Goal: Task Accomplishment & Management: Complete application form

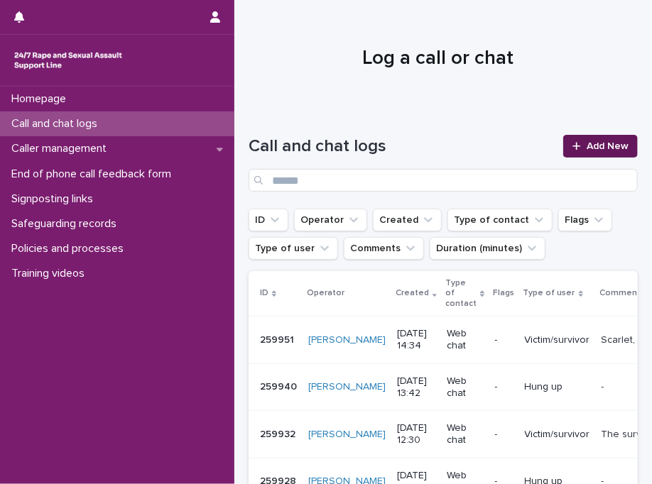
click at [614, 143] on span "Add New" at bounding box center [607, 146] width 42 height 10
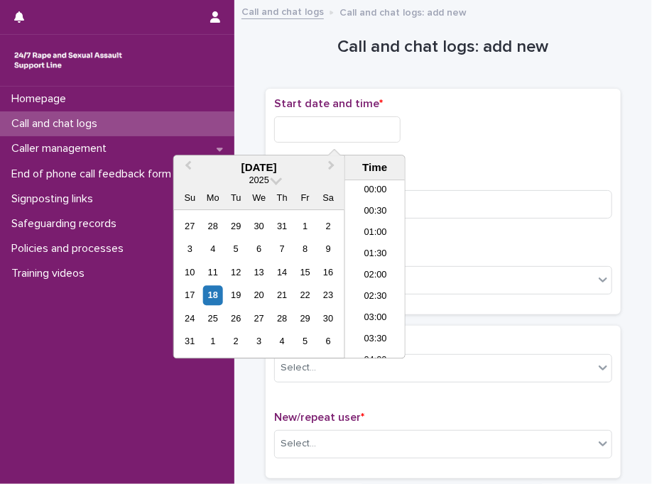
click at [366, 119] on input "text" at bounding box center [337, 129] width 126 height 26
click at [382, 260] on li "15:30" at bounding box center [375, 269] width 60 height 21
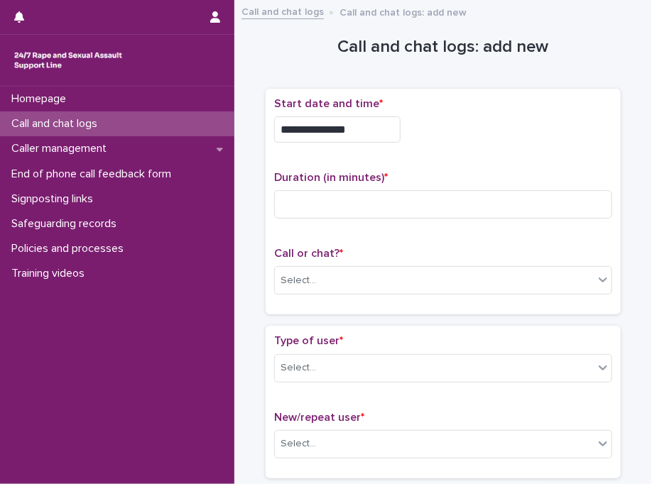
click at [371, 127] on input "**********" at bounding box center [337, 129] width 126 height 26
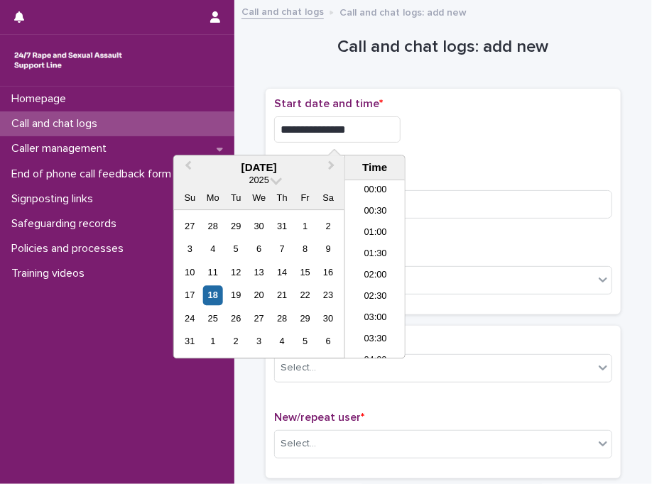
click at [371, 127] on input "**********" at bounding box center [337, 129] width 126 height 26
type input "**********"
click at [470, 123] on div "**********" at bounding box center [443, 129] width 338 height 26
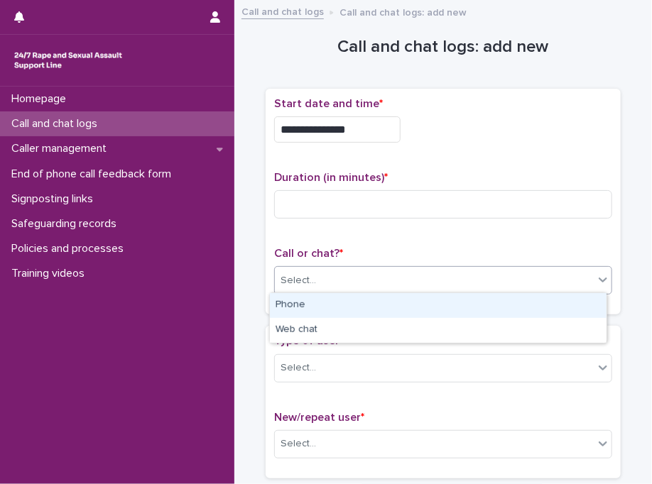
click at [295, 283] on div "Select..." at bounding box center [297, 280] width 35 height 15
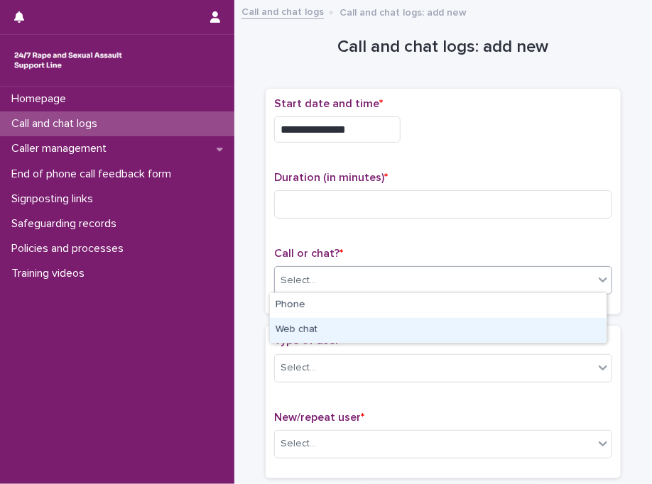
click at [304, 324] on div "Web chat" at bounding box center [438, 330] width 336 height 25
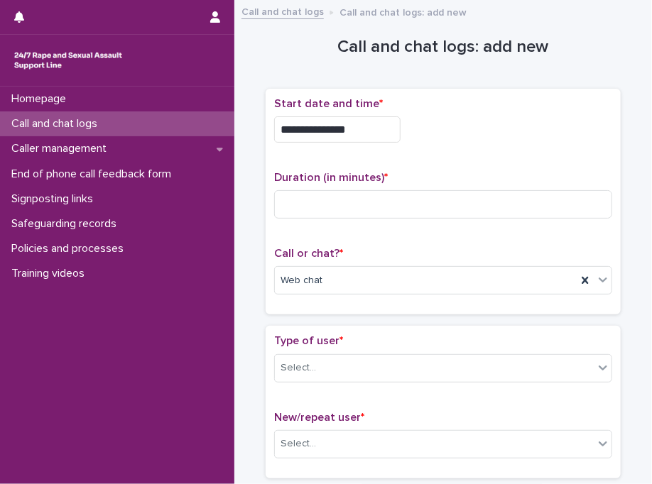
click at [304, 326] on div "Type of user * Select... New/repeat user * Select..." at bounding box center [442, 402] width 355 height 152
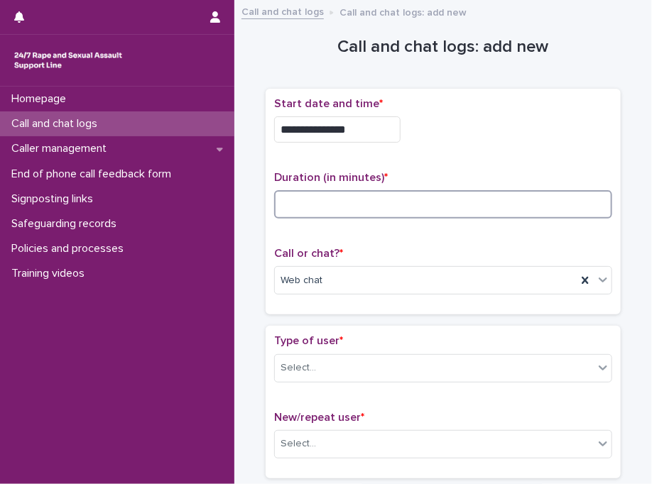
click at [397, 203] on input at bounding box center [443, 204] width 338 height 28
type input "*"
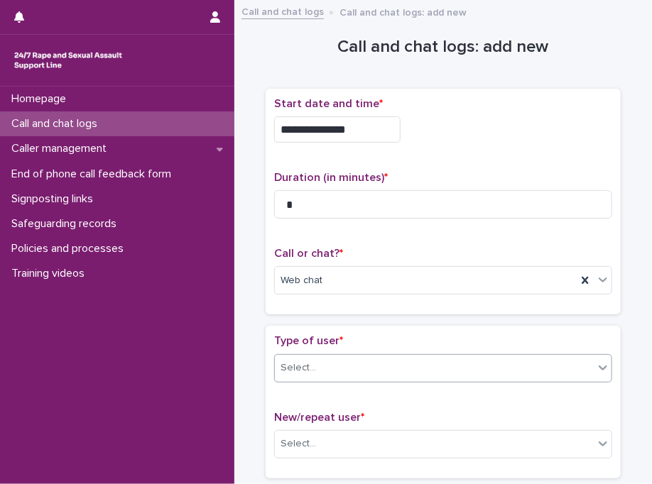
click at [346, 373] on div "Select..." at bounding box center [434, 367] width 319 height 23
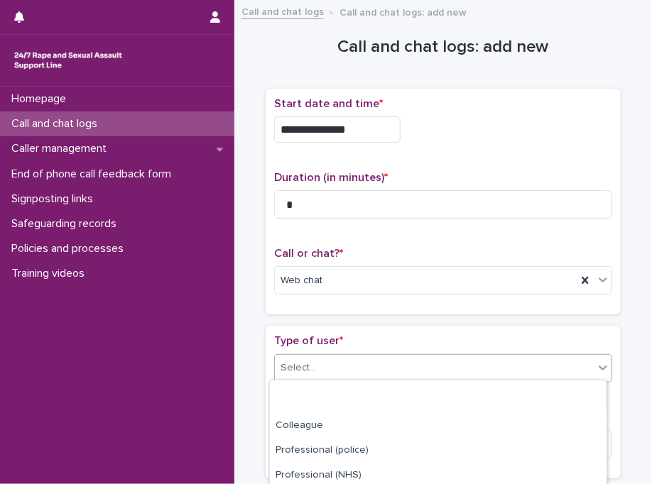
scroll to position [244, 0]
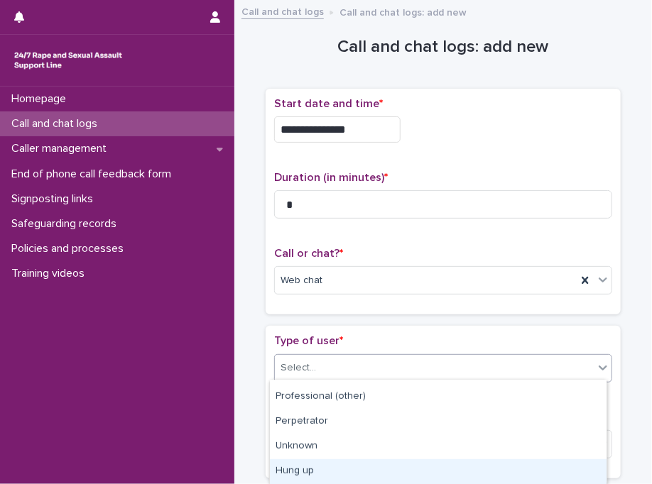
click at [494, 472] on div "Hung up" at bounding box center [438, 471] width 336 height 25
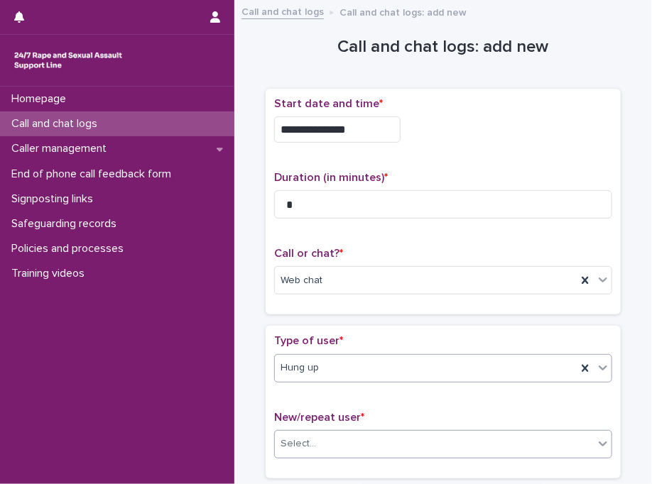
click at [351, 449] on div "Select..." at bounding box center [434, 443] width 319 height 23
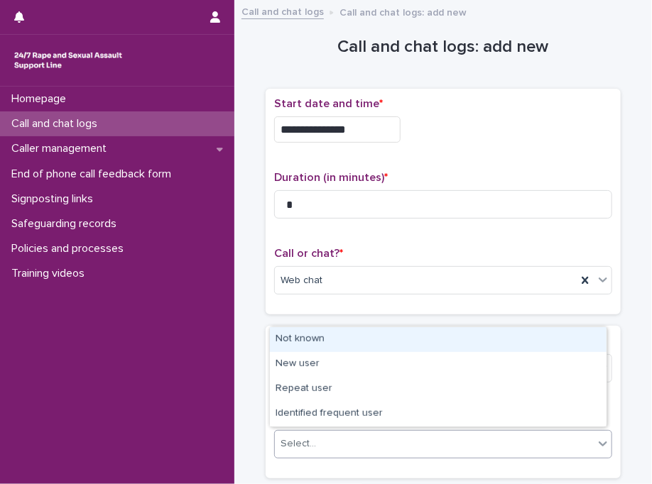
click at [338, 347] on div "Not known" at bounding box center [438, 339] width 336 height 25
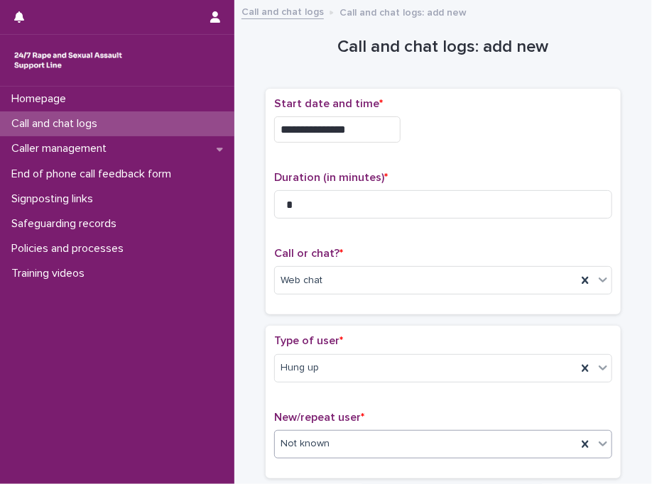
click at [338, 347] on div "Type of user * Hung up" at bounding box center [443, 363] width 338 height 59
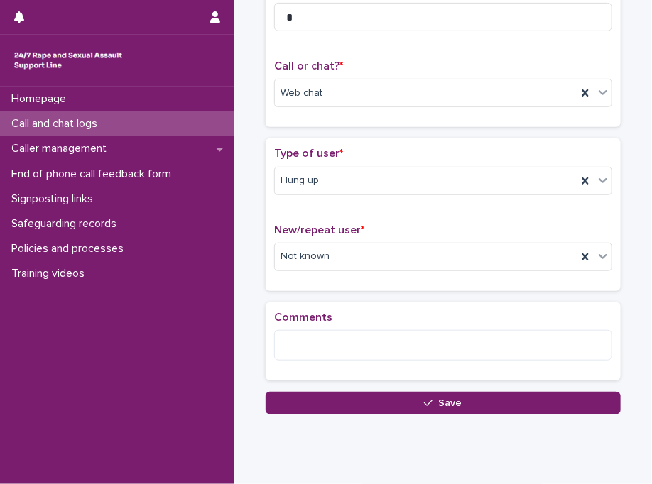
scroll to position [225, 0]
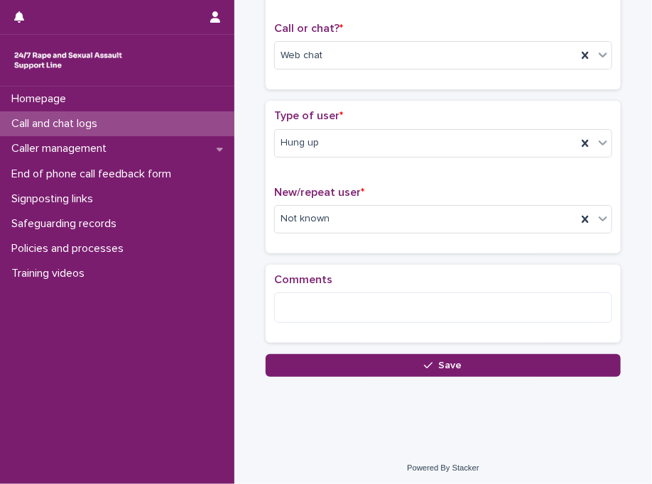
click at [341, 346] on div "Loading... Saving… Comments" at bounding box center [442, 309] width 355 height 89
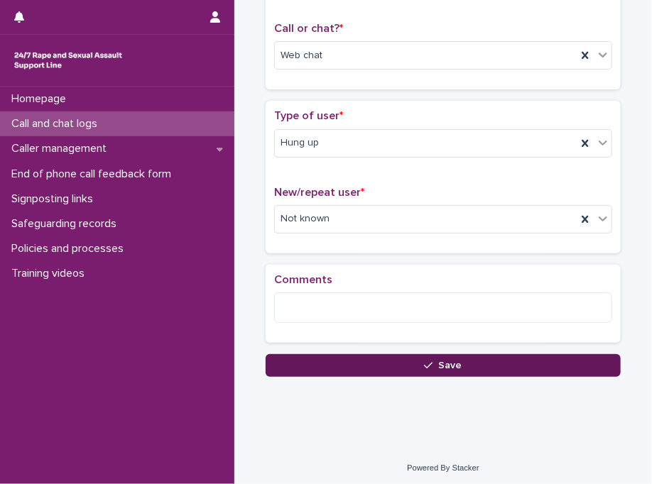
click at [339, 366] on button "Save" at bounding box center [442, 365] width 355 height 23
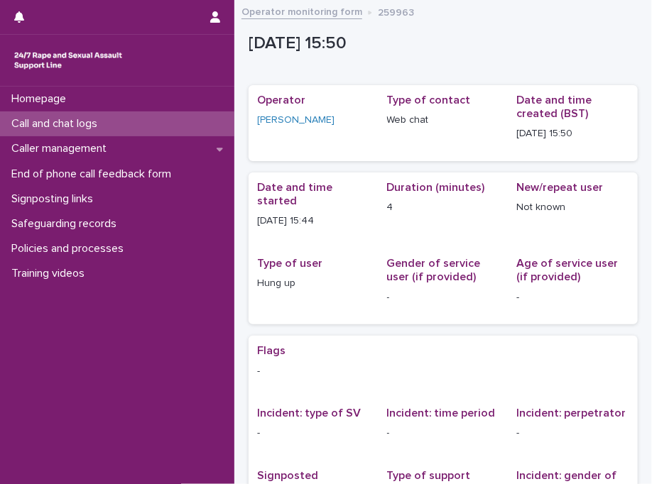
click at [109, 126] on p "Call and chat logs" at bounding box center [57, 123] width 103 height 13
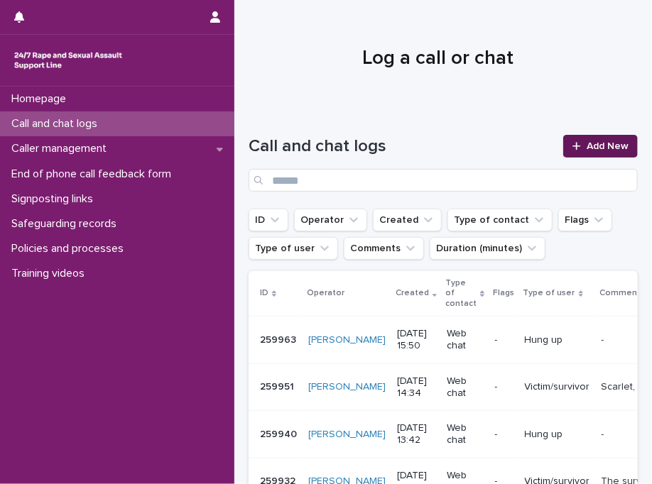
click at [586, 148] on span "Add New" at bounding box center [607, 146] width 42 height 10
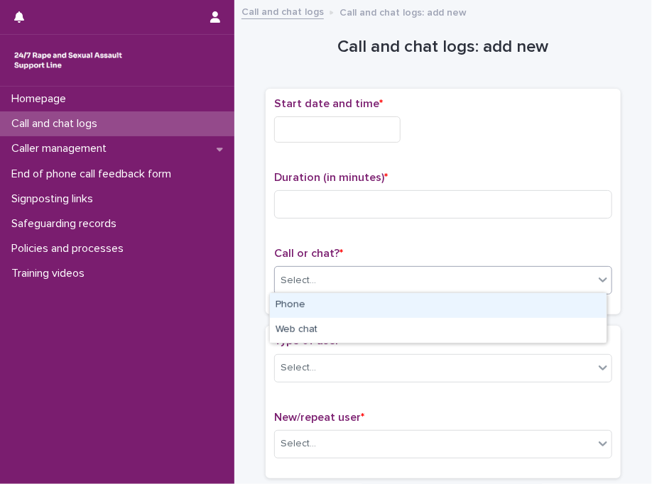
click at [289, 273] on div "Select..." at bounding box center [297, 280] width 35 height 15
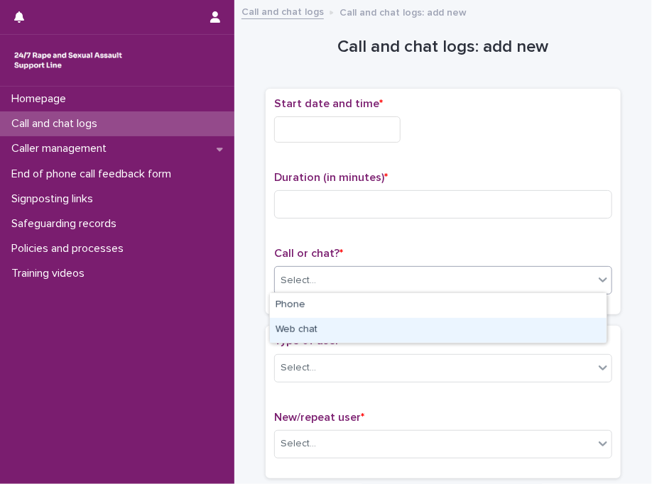
drag, startPoint x: 305, startPoint y: 316, endPoint x: 309, endPoint y: 331, distance: 16.4
click at [309, 331] on div "Web chat" at bounding box center [438, 330] width 336 height 25
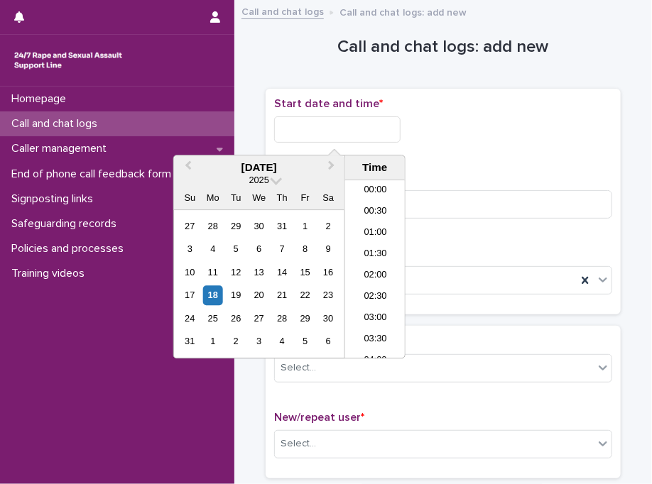
scroll to position [582, 0]
click at [338, 133] on input "text" at bounding box center [337, 129] width 126 height 26
click at [370, 266] on li "15:30" at bounding box center [375, 269] width 60 height 21
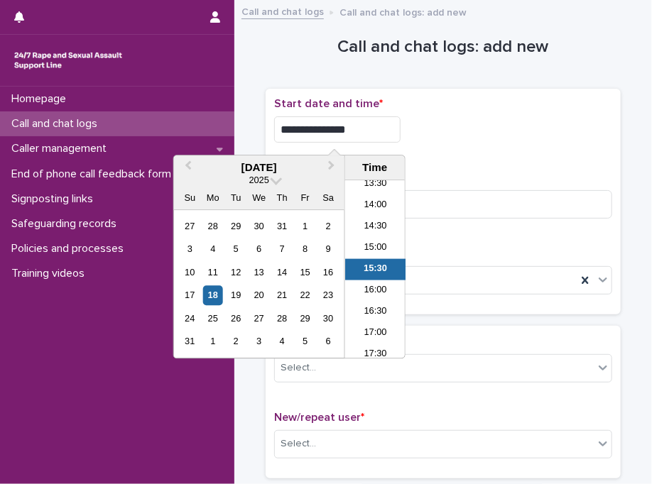
click at [392, 126] on input "**********" at bounding box center [337, 129] width 126 height 26
drag, startPoint x: 392, startPoint y: 126, endPoint x: 369, endPoint y: 123, distance: 22.9
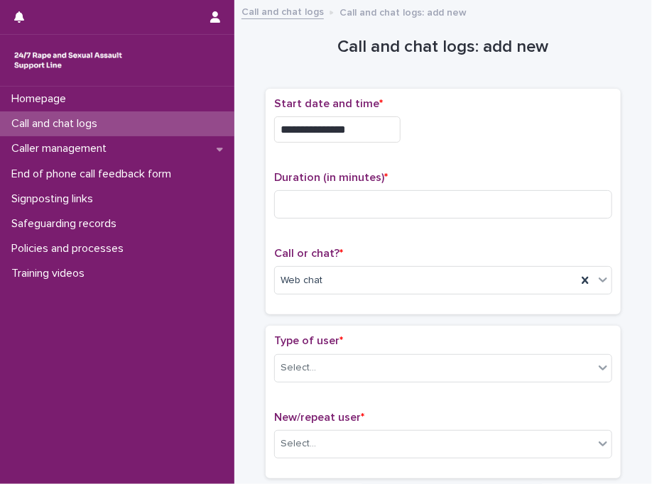
drag, startPoint x: 369, startPoint y: 123, endPoint x: 383, endPoint y: 57, distance: 66.7
drag, startPoint x: 383, startPoint y: 57, endPoint x: 346, endPoint y: 131, distance: 82.2
click at [346, 131] on input "**********" at bounding box center [337, 129] width 126 height 26
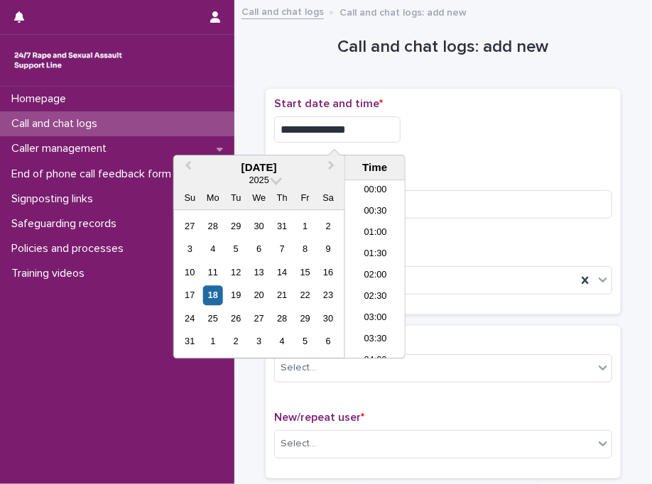
click at [346, 131] on input "**********" at bounding box center [337, 129] width 126 height 26
type input "**********"
click at [441, 146] on div "**********" at bounding box center [443, 125] width 338 height 57
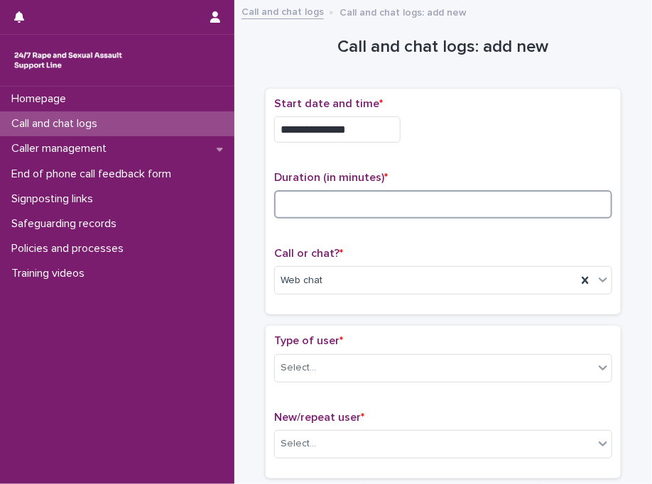
click at [322, 195] on input at bounding box center [443, 204] width 338 height 28
type input "*"
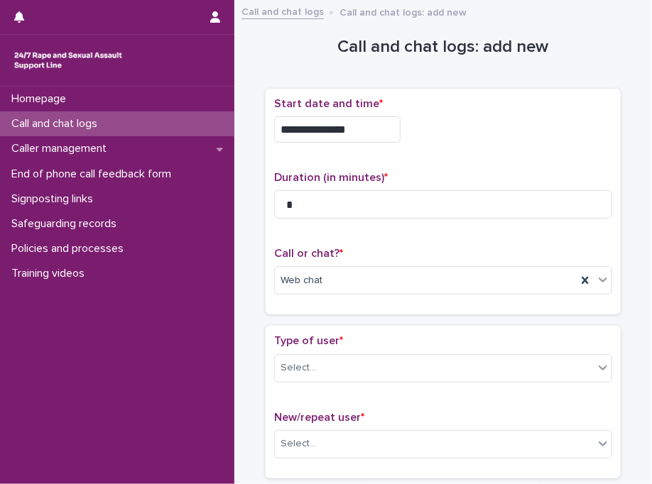
click at [450, 171] on p "Duration (in minutes) *" at bounding box center [443, 177] width 338 height 13
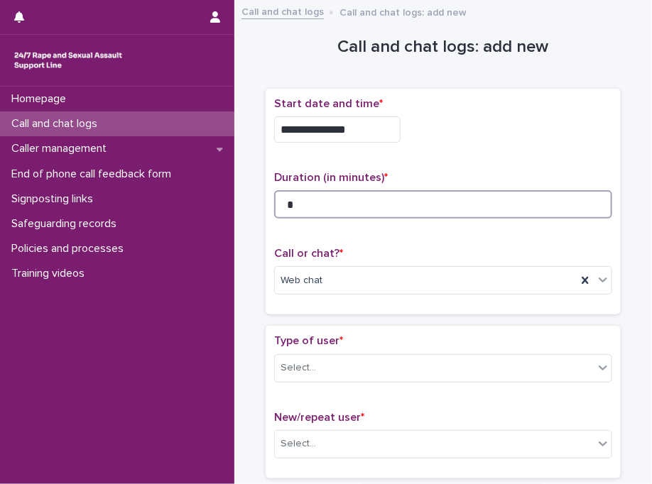
click at [317, 207] on input "*" at bounding box center [443, 204] width 338 height 28
type input "**"
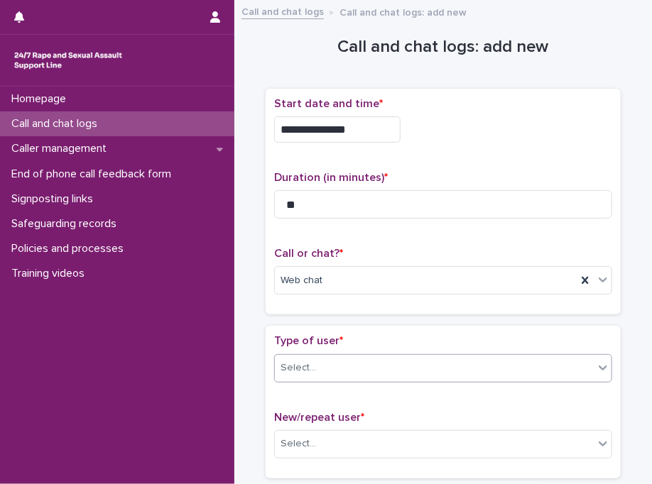
click at [333, 364] on div "Select..." at bounding box center [434, 367] width 319 height 23
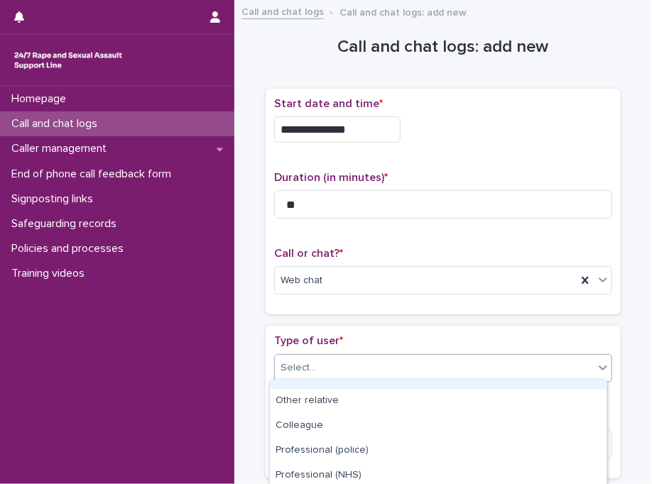
scroll to position [244, 0]
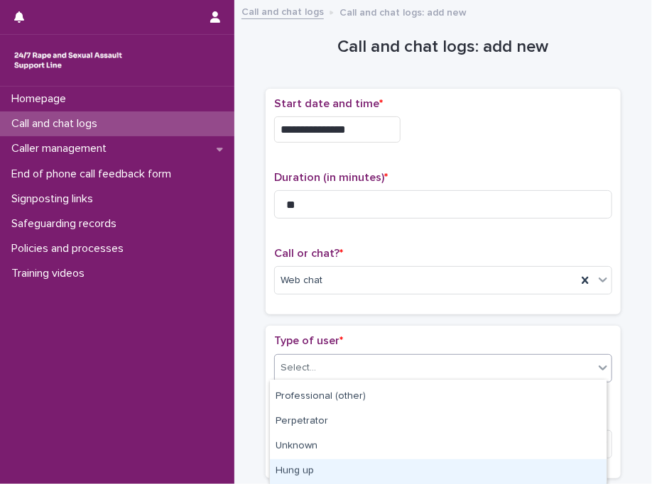
click at [423, 461] on div "Hung up" at bounding box center [438, 471] width 336 height 25
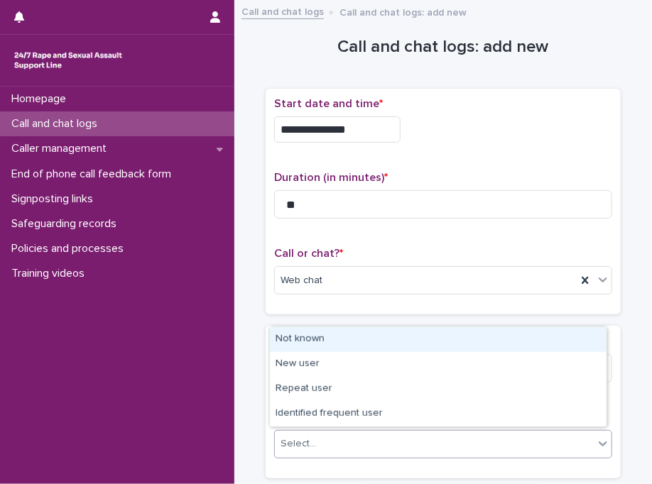
click at [312, 441] on div "Select..." at bounding box center [434, 443] width 319 height 23
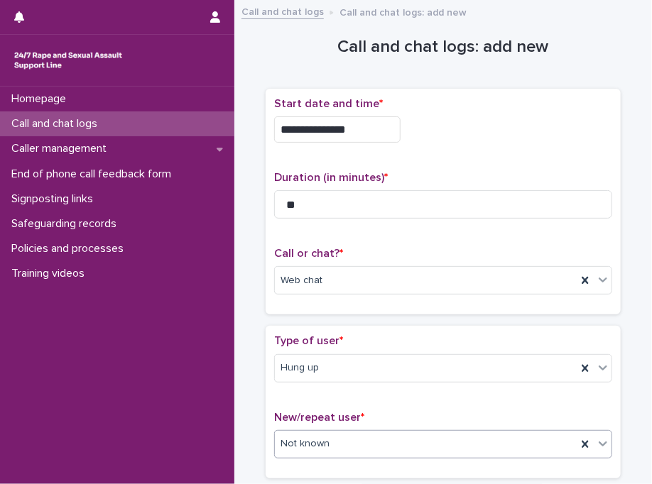
click at [338, 339] on p "Type of user *" at bounding box center [443, 340] width 338 height 13
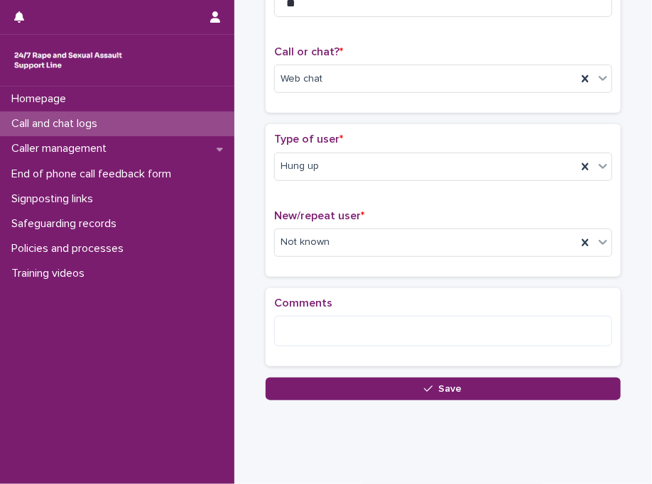
scroll to position [225, 0]
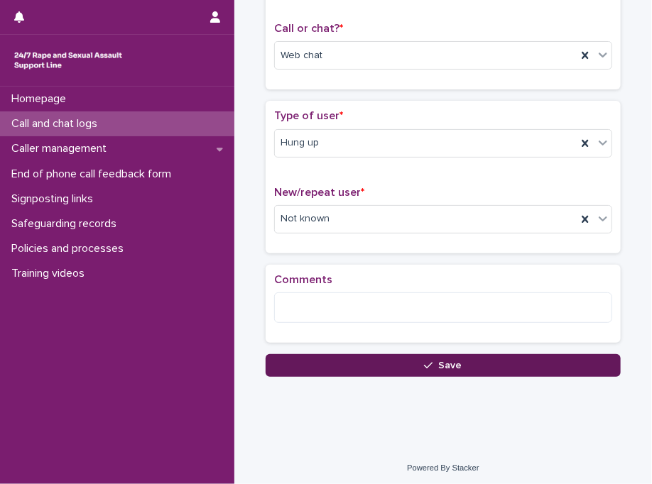
click at [342, 360] on button "Save" at bounding box center [442, 365] width 355 height 23
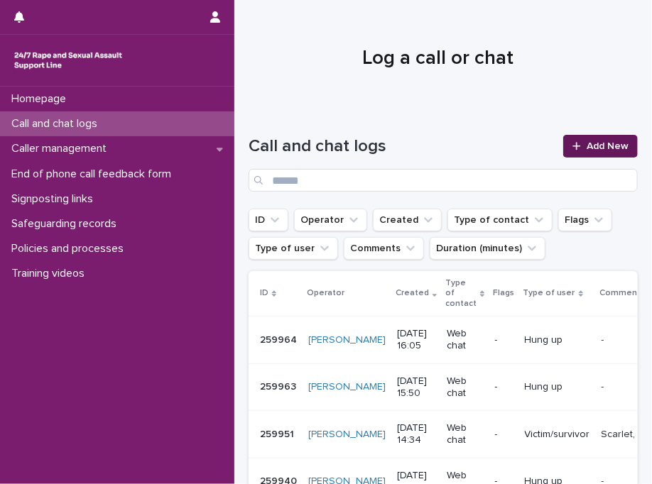
click at [586, 146] on span "Add New" at bounding box center [607, 146] width 42 height 10
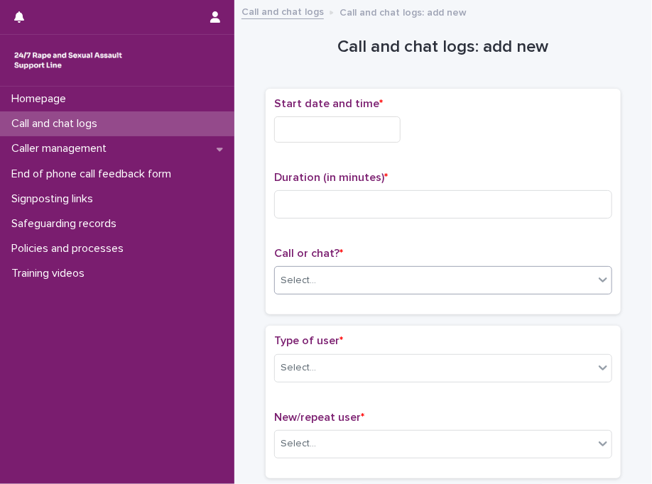
click at [317, 280] on div "Select..." at bounding box center [434, 280] width 319 height 23
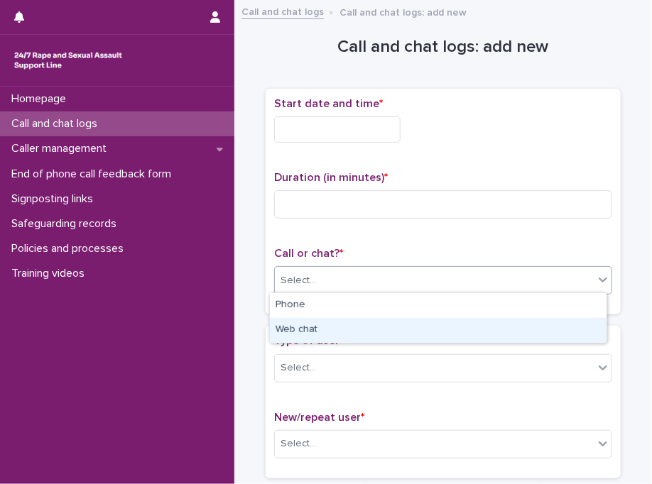
click at [305, 330] on div "Web chat" at bounding box center [438, 330] width 336 height 25
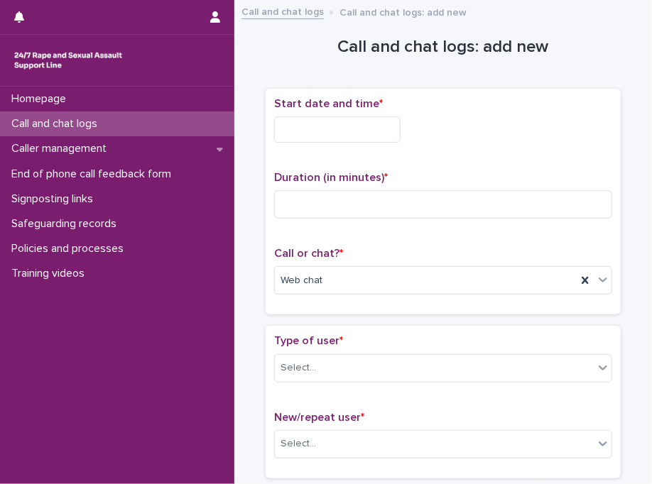
click at [346, 114] on div "Start date and time *" at bounding box center [443, 125] width 338 height 57
click at [346, 122] on input "text" at bounding box center [337, 129] width 126 height 26
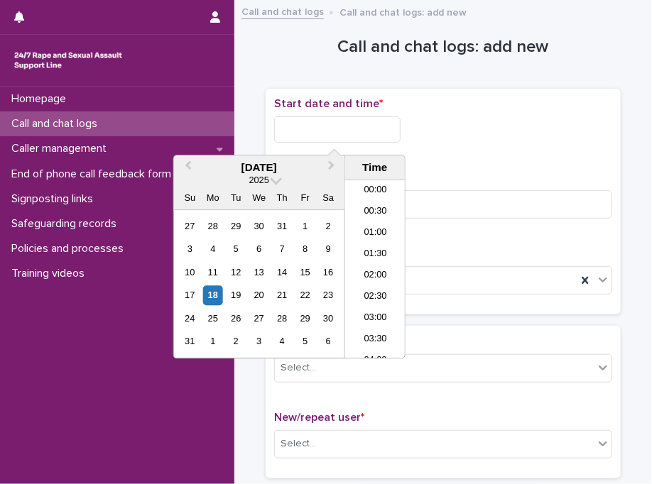
scroll to position [603, 0]
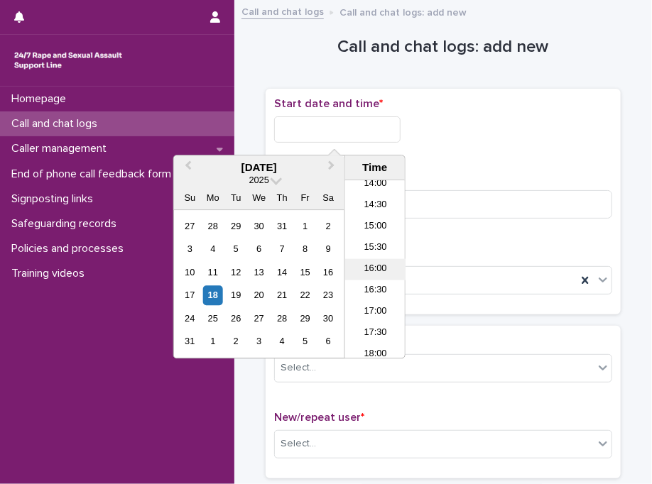
click at [383, 266] on li "16:00" at bounding box center [375, 269] width 60 height 21
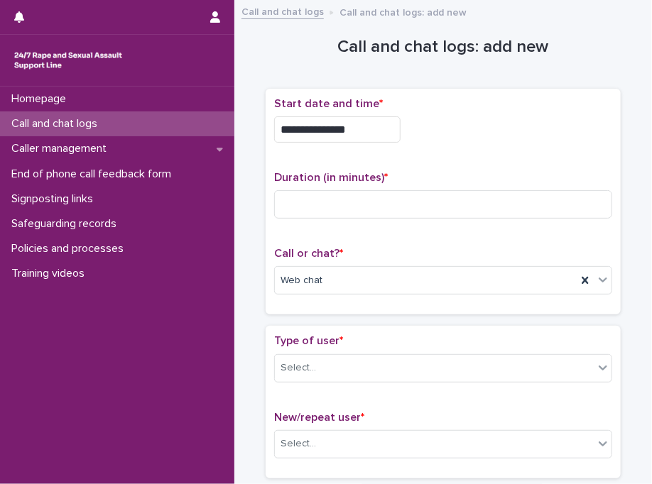
click at [364, 142] on div "**********" at bounding box center [443, 125] width 338 height 57
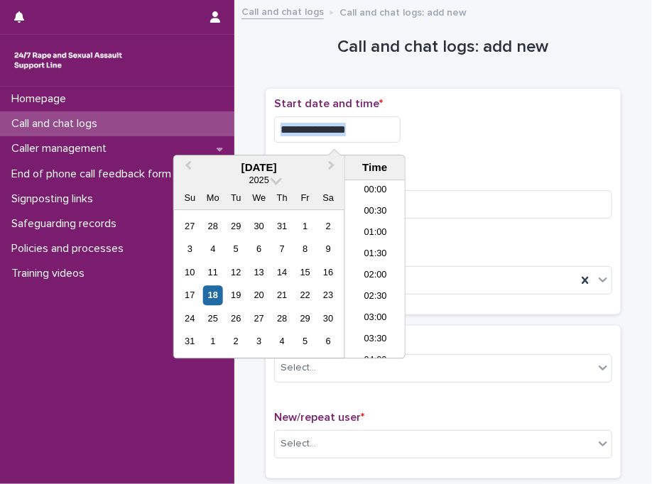
click at [359, 136] on input "**********" at bounding box center [337, 129] width 126 height 26
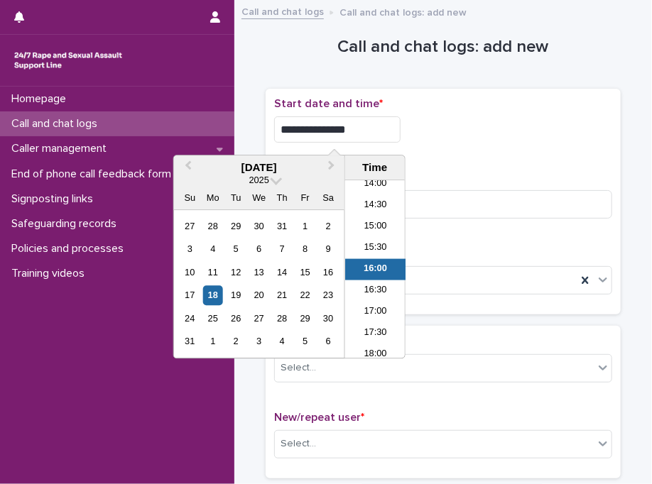
click at [359, 136] on input "**********" at bounding box center [337, 129] width 126 height 26
type input "**********"
click at [485, 181] on p "Duration (in minutes) *" at bounding box center [443, 177] width 338 height 13
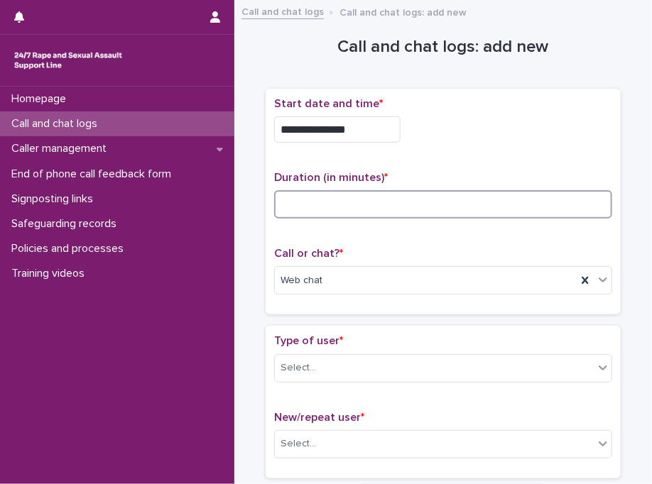
click at [399, 213] on input at bounding box center [443, 204] width 338 height 28
type input "*"
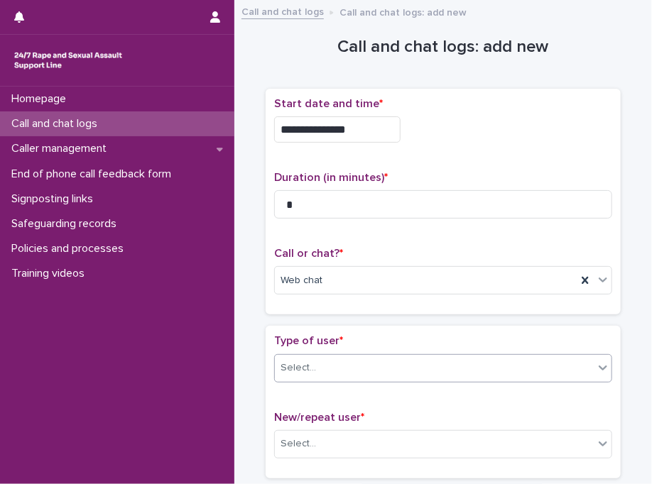
click at [365, 370] on div "Select..." at bounding box center [434, 367] width 319 height 23
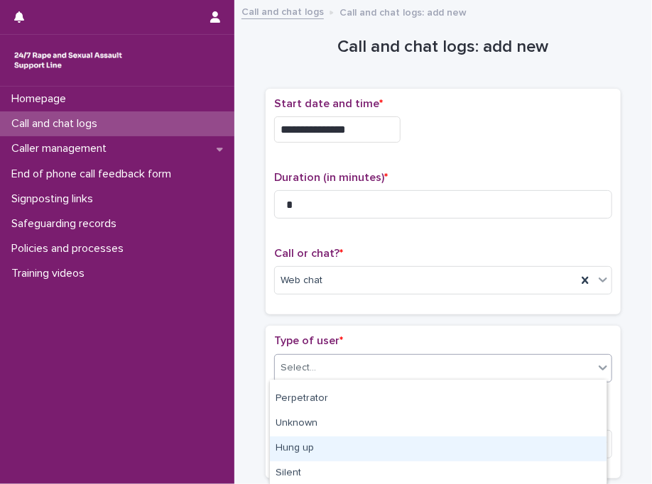
click at [517, 452] on div "Hung up" at bounding box center [438, 449] width 336 height 25
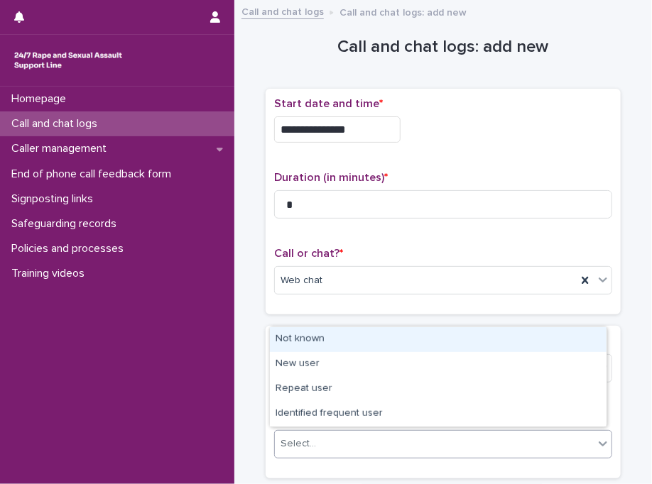
click at [445, 449] on div "Select..." at bounding box center [434, 443] width 319 height 23
click at [417, 341] on div "Not known" at bounding box center [438, 339] width 336 height 25
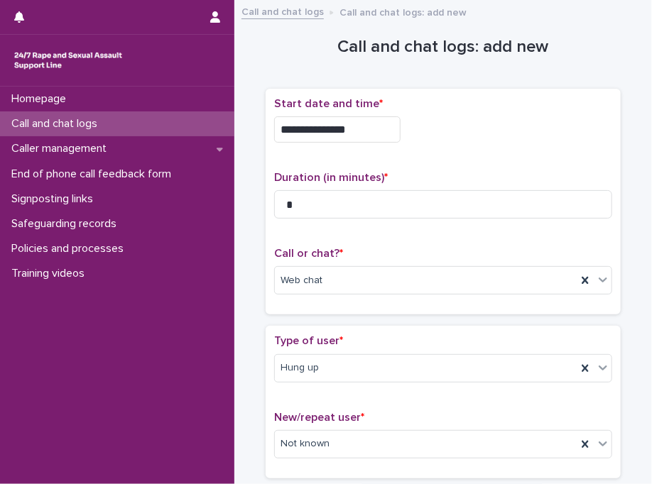
click at [417, 341] on p "Type of user *" at bounding box center [443, 340] width 338 height 13
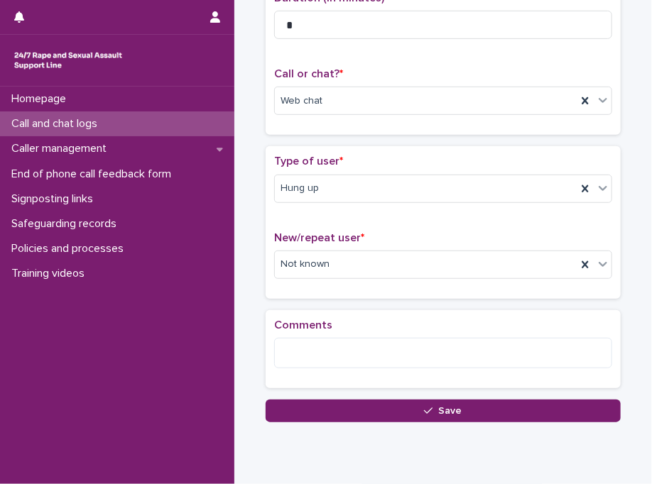
scroll to position [199, 0]
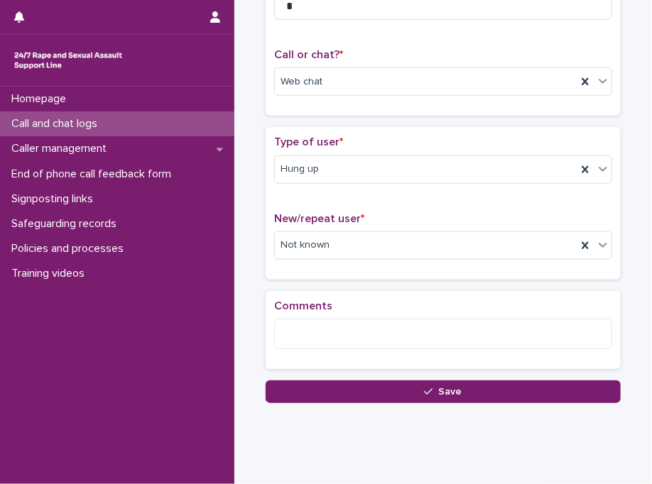
click at [422, 401] on div "**********" at bounding box center [442, 124] width 403 height 629
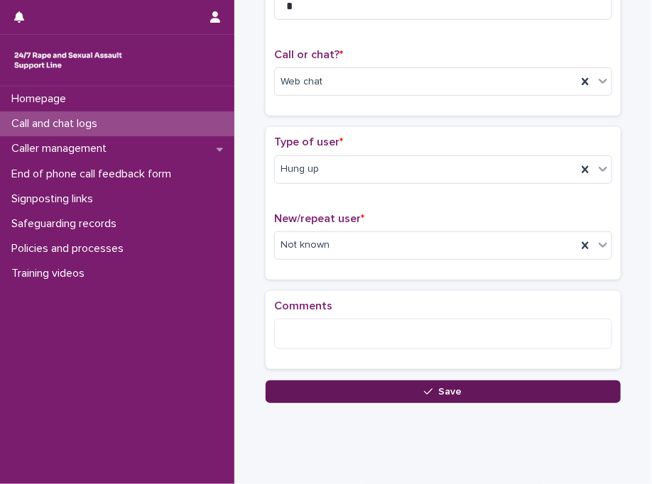
click at [444, 387] on span "Save" at bounding box center [450, 392] width 23 height 10
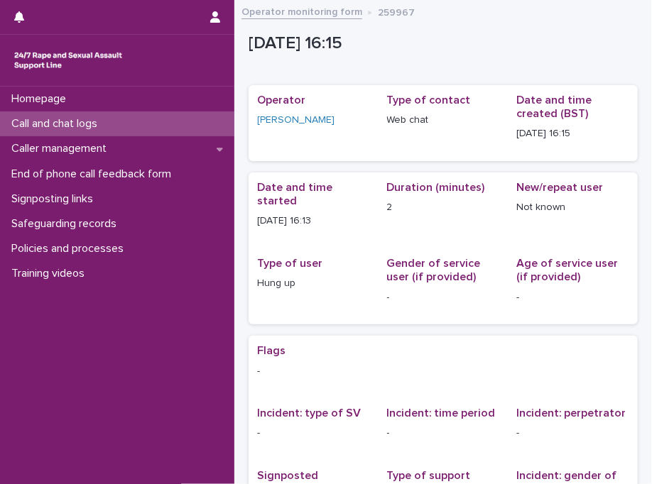
click at [198, 124] on div "Call and chat logs" at bounding box center [117, 123] width 234 height 25
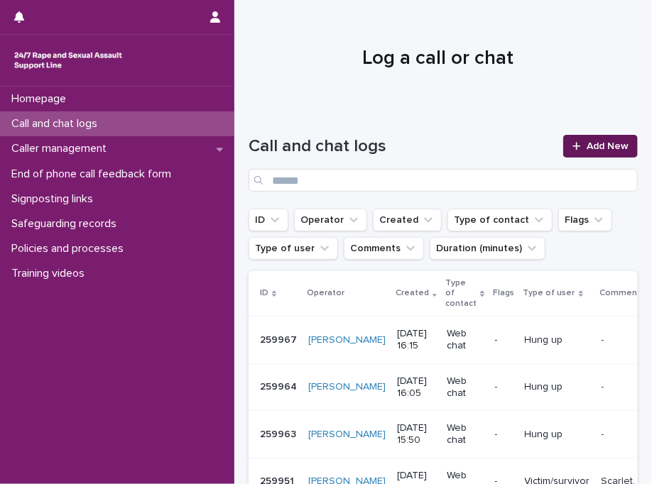
click at [582, 151] on link "Add New" at bounding box center [600, 146] width 75 height 23
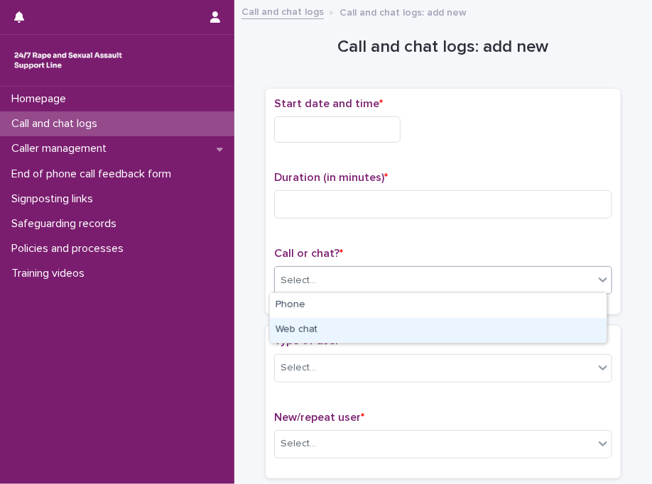
drag, startPoint x: 328, startPoint y: 285, endPoint x: 324, endPoint y: 325, distance: 40.7
click at [324, 325] on body "Homepage Call and chat logs Caller management End of phone call feedback form S…" at bounding box center [326, 242] width 652 height 484
click at [324, 325] on div "Web chat" at bounding box center [438, 330] width 336 height 25
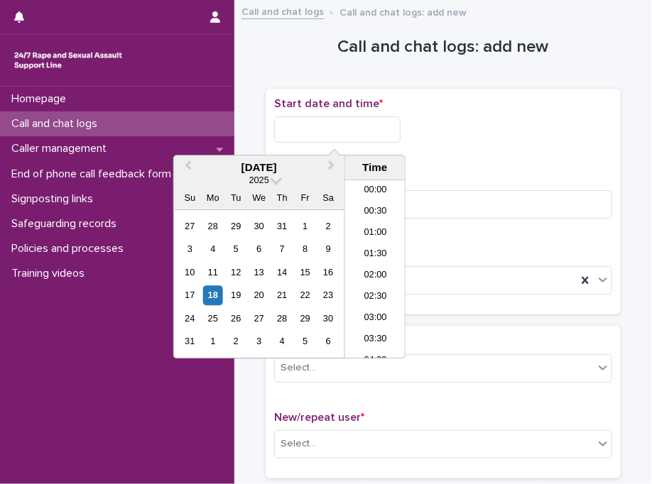
scroll to position [603, 0]
click at [336, 131] on input "text" at bounding box center [337, 129] width 126 height 26
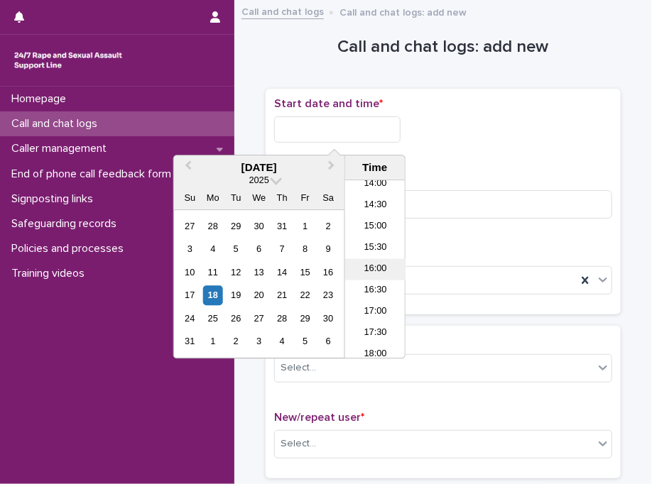
click at [380, 266] on li "16:00" at bounding box center [375, 269] width 60 height 21
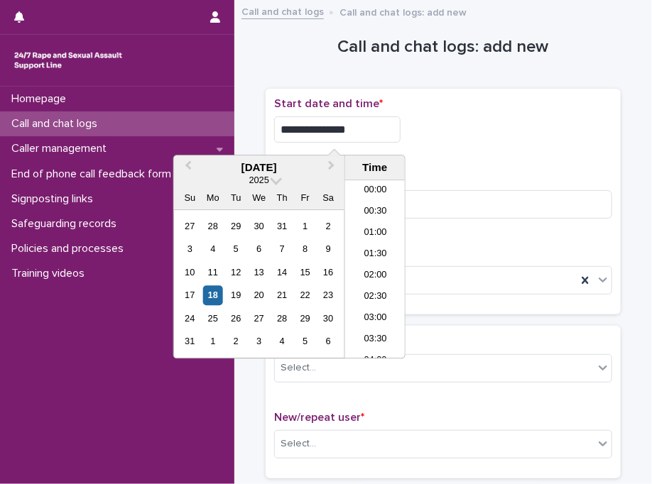
click at [389, 126] on input "**********" at bounding box center [337, 129] width 126 height 26
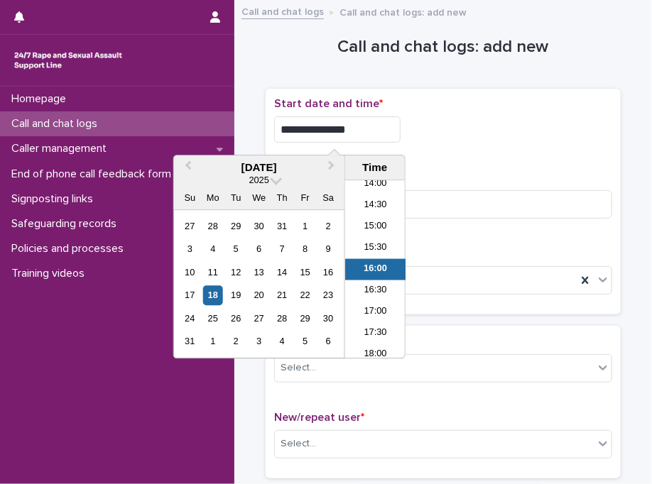
click at [389, 126] on input "**********" at bounding box center [337, 129] width 126 height 26
type input "**********"
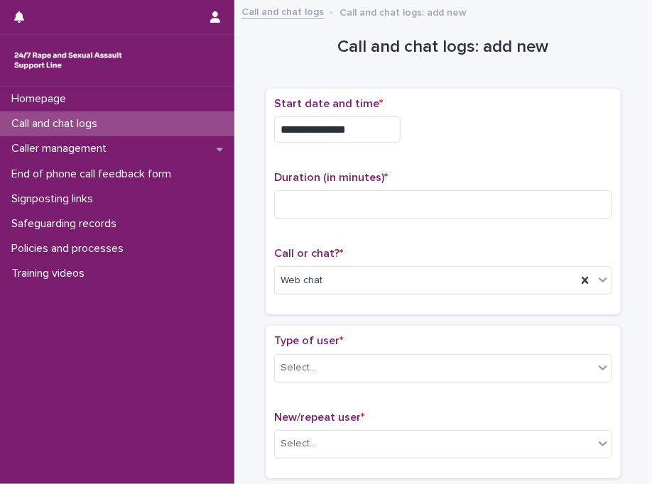
click at [491, 128] on div "**********" at bounding box center [443, 129] width 338 height 26
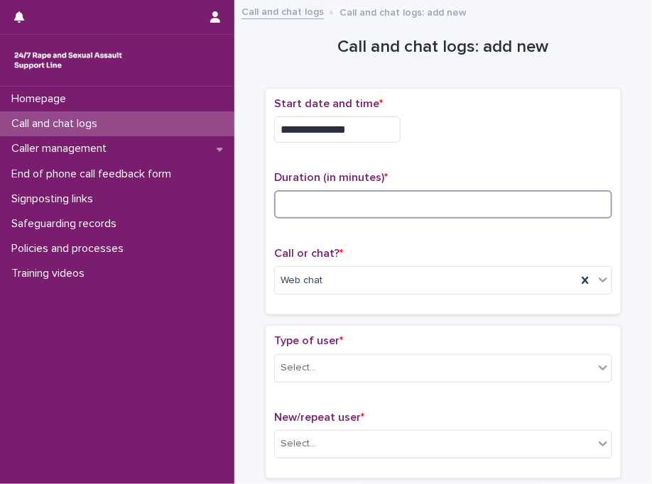
click at [403, 214] on input at bounding box center [443, 204] width 338 height 28
type input "*"
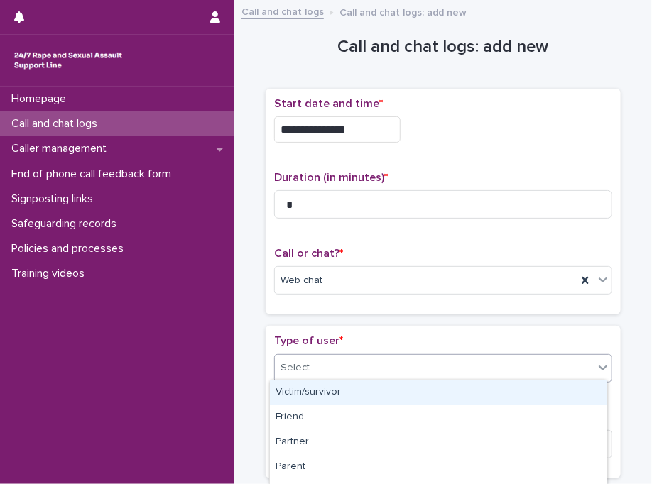
click at [426, 361] on div "Select..." at bounding box center [434, 367] width 319 height 23
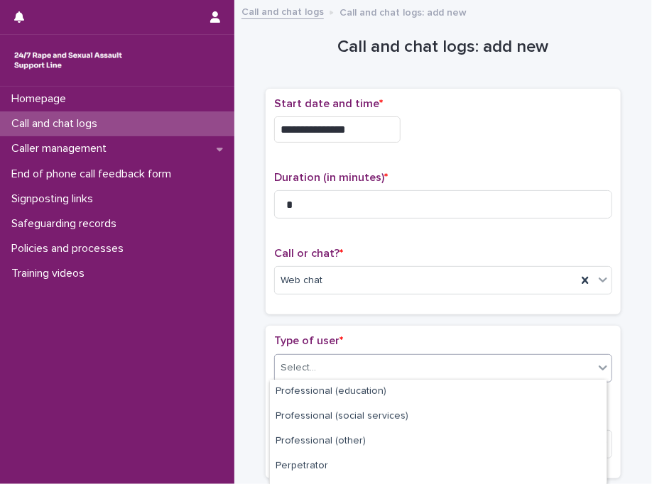
scroll to position [261, 0]
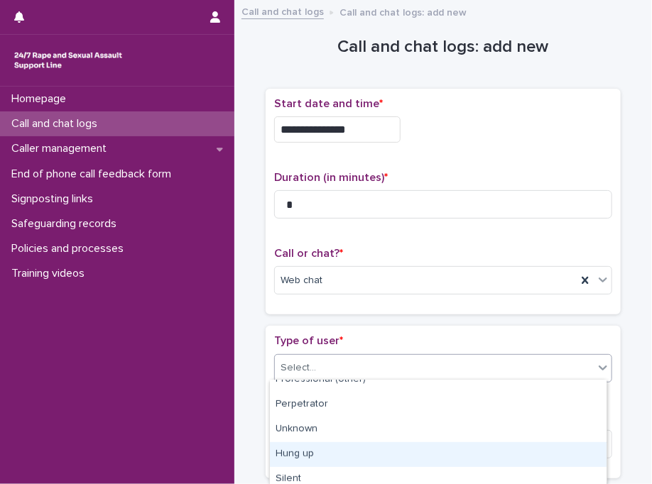
click at [525, 460] on div "Hung up" at bounding box center [438, 454] width 336 height 25
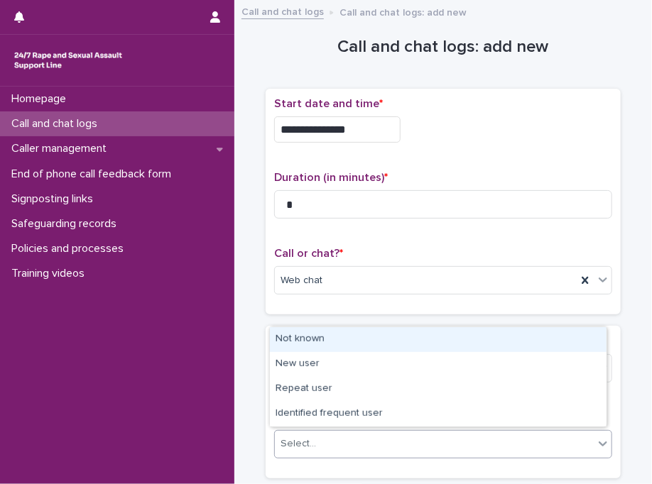
drag, startPoint x: 514, startPoint y: 446, endPoint x: 439, endPoint y: 326, distance: 142.2
click at [439, 326] on div "Type of user * Hung up New/repeat user * option Not known focused, 1 of 4. 4 re…" at bounding box center [442, 402] width 355 height 152
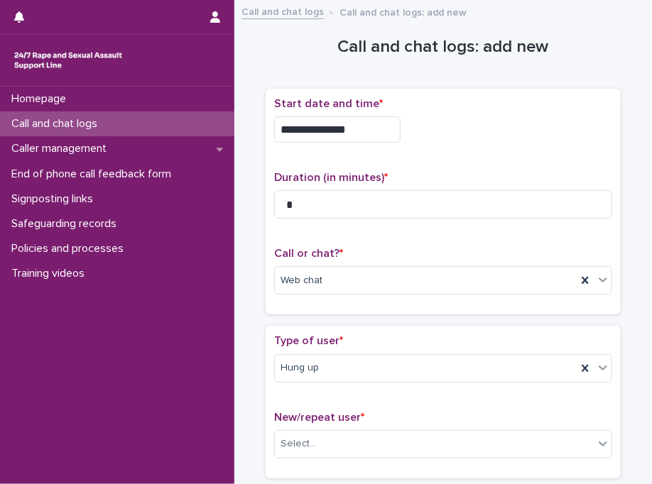
click at [439, 326] on div "Type of user * Hung up New/repeat user * Select..." at bounding box center [442, 402] width 355 height 152
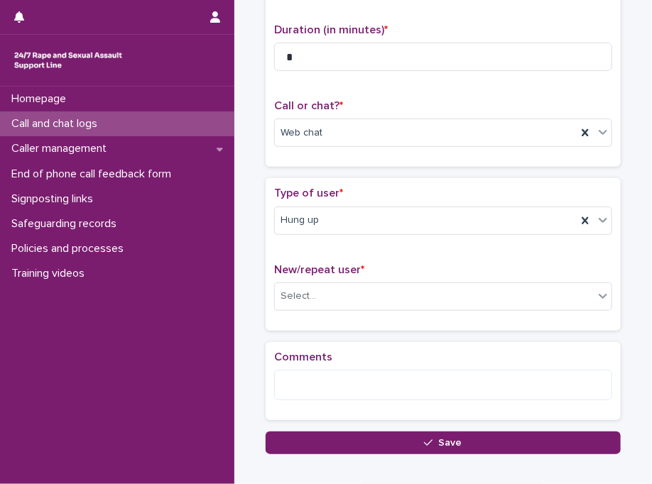
scroll to position [225, 0]
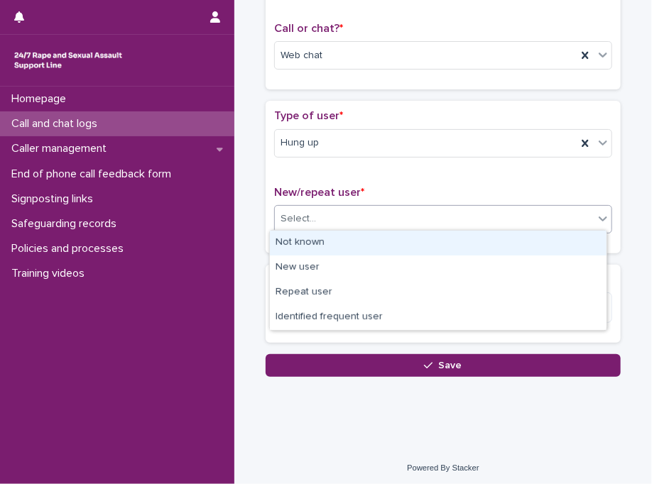
drag, startPoint x: 409, startPoint y: 218, endPoint x: 406, endPoint y: 240, distance: 22.2
click at [406, 240] on body "**********" at bounding box center [326, 242] width 652 height 484
click at [406, 240] on div "Not known" at bounding box center [438, 243] width 336 height 25
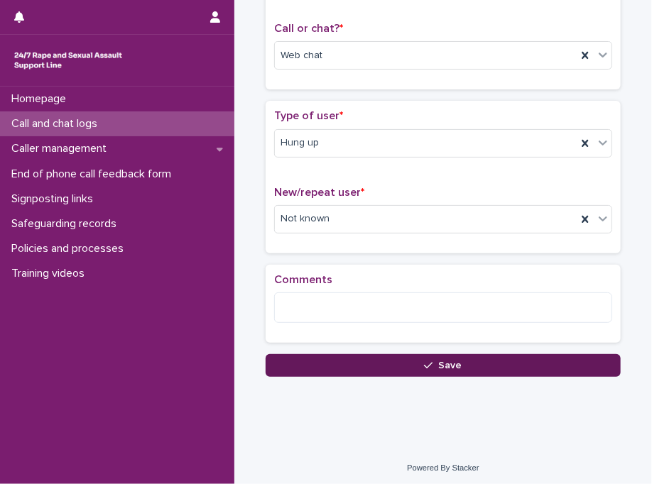
click at [379, 354] on button "Save" at bounding box center [442, 365] width 355 height 23
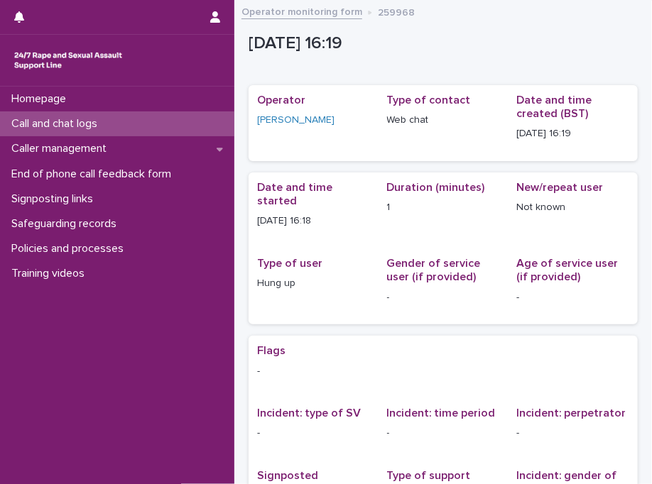
click at [141, 129] on div "Call and chat logs" at bounding box center [117, 123] width 234 height 25
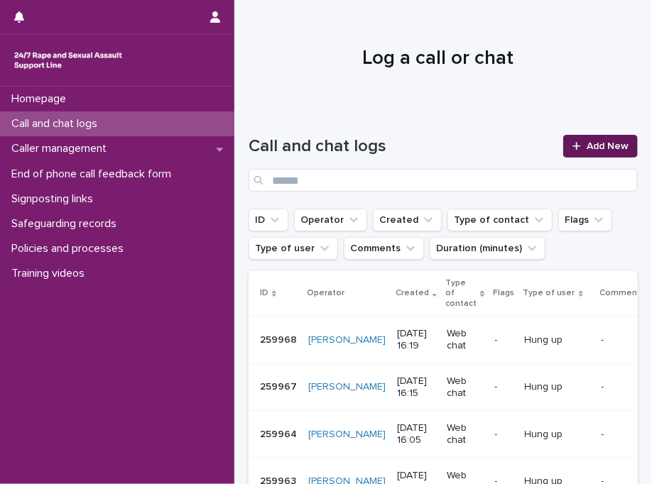
click at [597, 154] on link "Add New" at bounding box center [600, 146] width 75 height 23
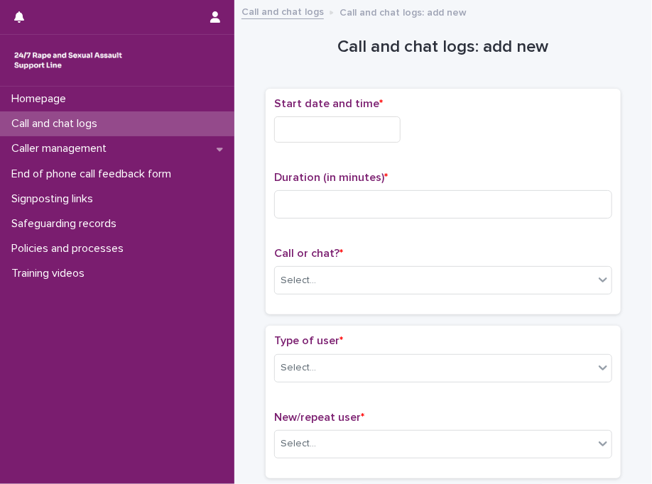
click at [374, 136] on input "text" at bounding box center [337, 129] width 126 height 26
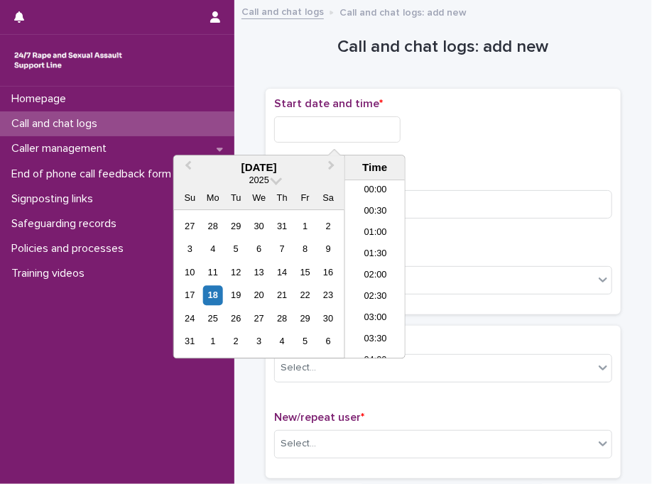
scroll to position [625, 0]
click at [384, 270] on li "16:30" at bounding box center [375, 269] width 60 height 21
click at [384, 128] on input "**********" at bounding box center [337, 129] width 126 height 26
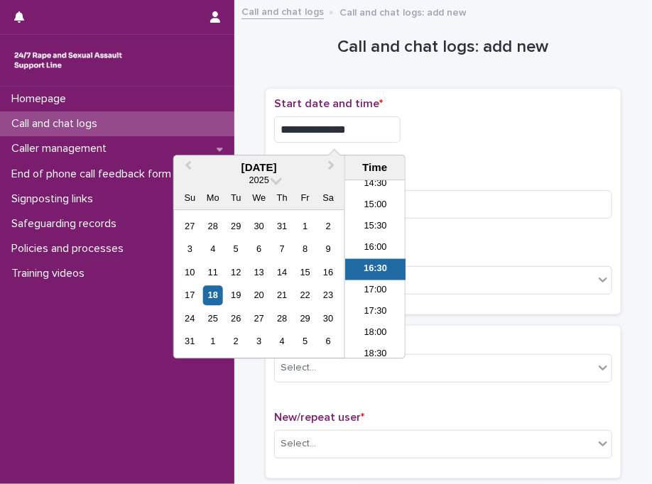
click at [384, 128] on input "**********" at bounding box center [337, 129] width 126 height 26
type input "**********"
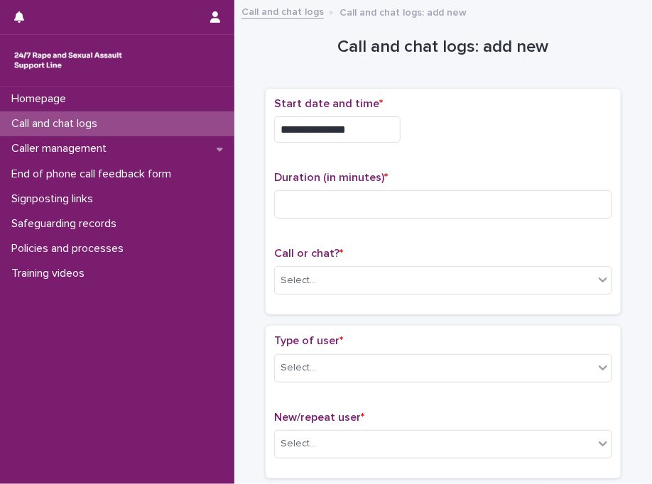
click at [426, 128] on div "**********" at bounding box center [443, 129] width 338 height 26
click at [283, 273] on div "Select..." at bounding box center [297, 280] width 35 height 15
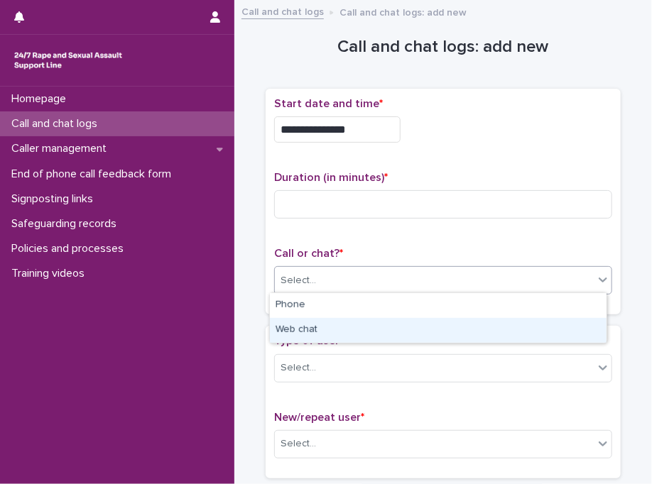
click at [311, 330] on div "Web chat" at bounding box center [438, 330] width 336 height 25
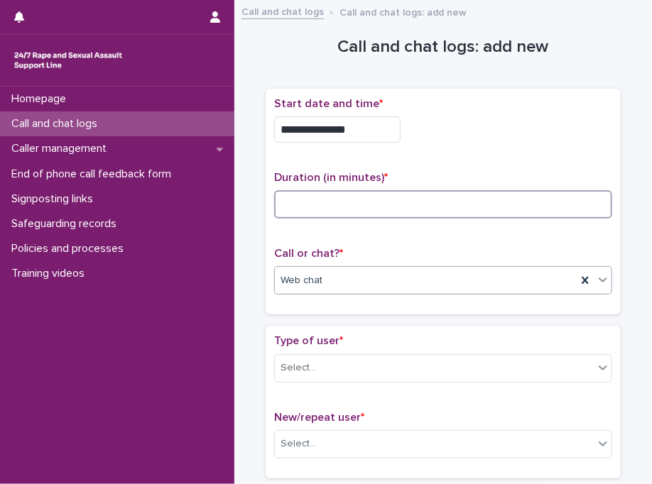
click at [360, 201] on input at bounding box center [443, 204] width 338 height 28
type input "*"
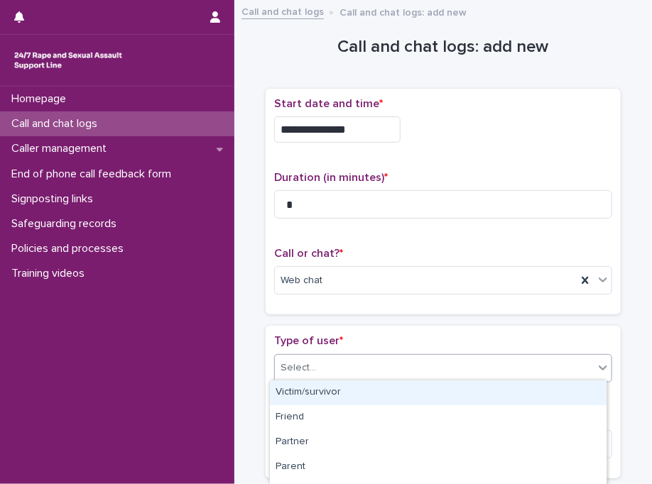
click at [317, 371] on input "text" at bounding box center [317, 367] width 1 height 13
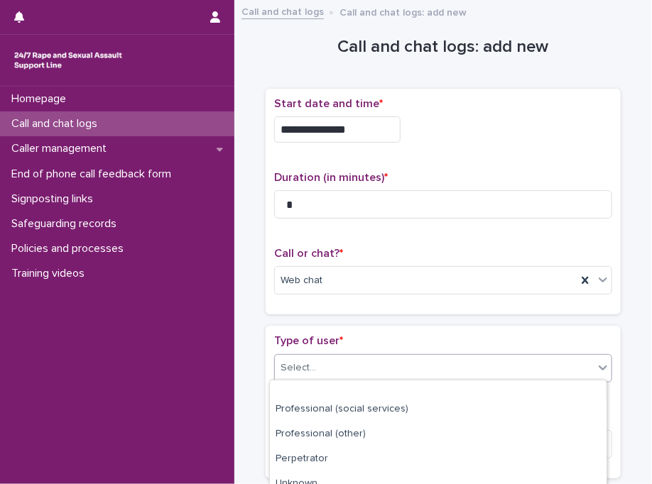
scroll to position [267, 0]
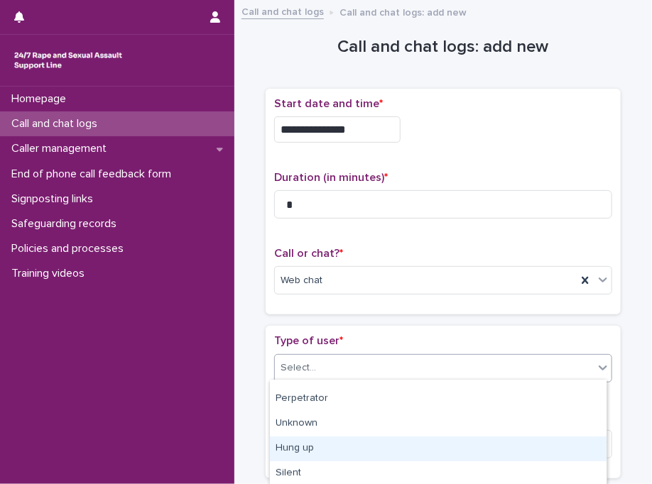
click at [458, 441] on div "Hung up" at bounding box center [438, 449] width 336 height 25
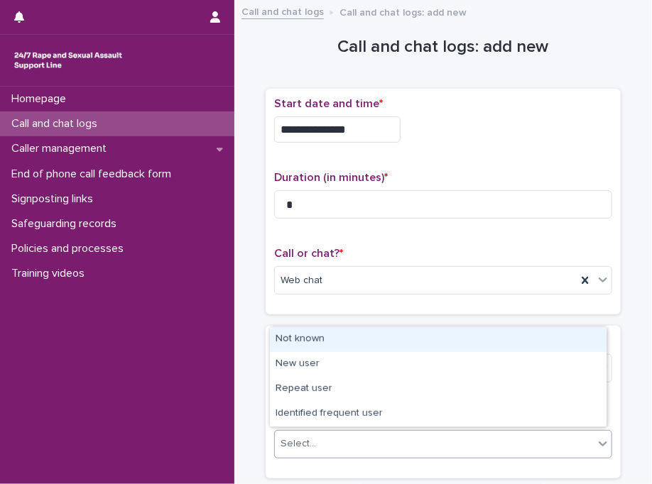
click at [374, 438] on div "Select..." at bounding box center [434, 443] width 319 height 23
click at [352, 344] on div "Not known" at bounding box center [438, 339] width 336 height 25
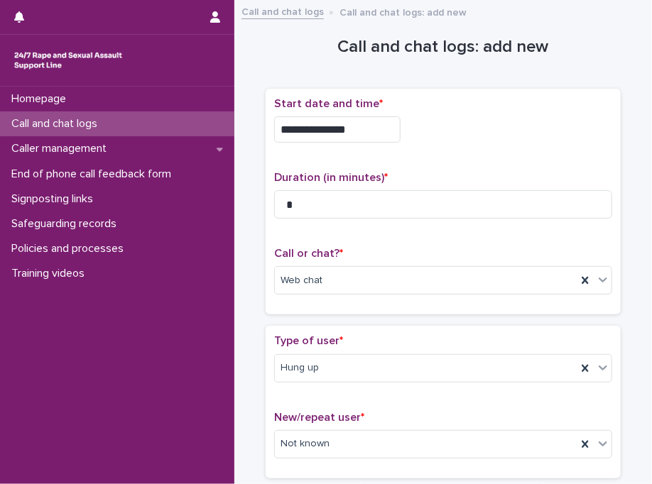
click at [352, 344] on p "Type of user *" at bounding box center [443, 340] width 338 height 13
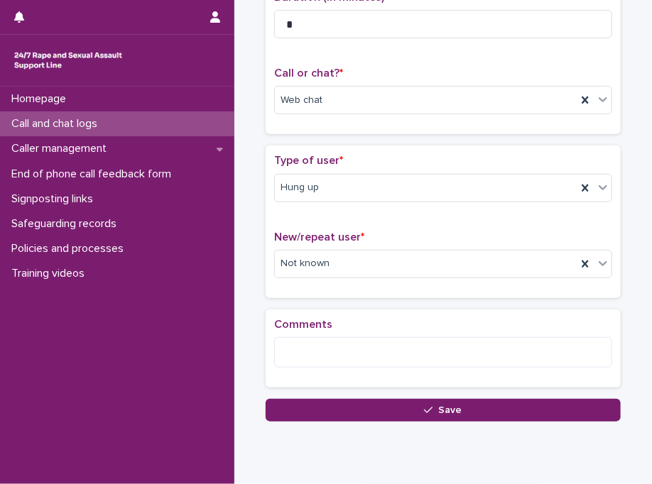
scroll to position [225, 0]
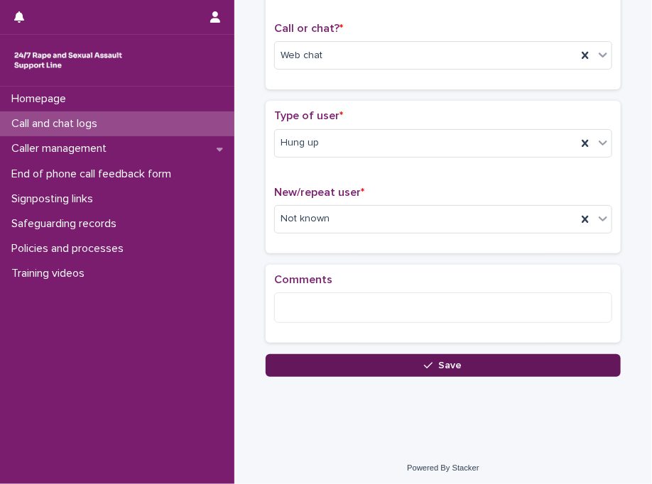
click at [353, 364] on button "Save" at bounding box center [442, 365] width 355 height 23
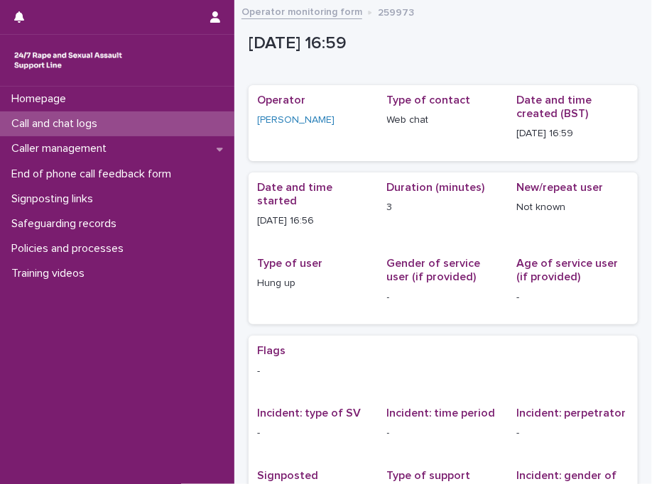
click at [192, 125] on div "Call and chat logs" at bounding box center [117, 123] width 234 height 25
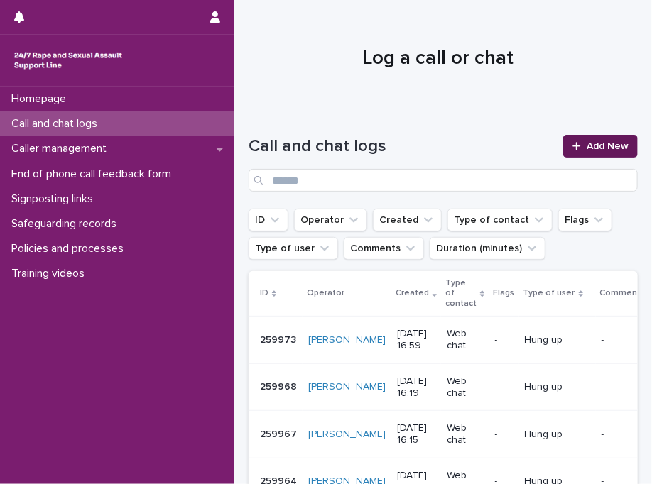
click at [585, 155] on link "Add New" at bounding box center [600, 146] width 75 height 23
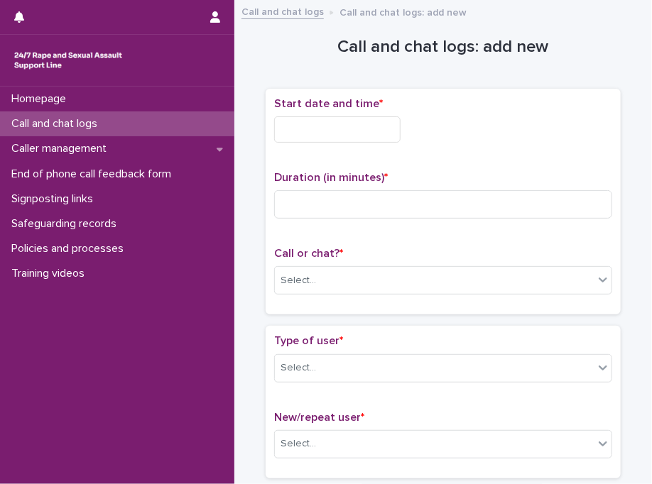
click at [363, 128] on input "text" at bounding box center [337, 129] width 126 height 26
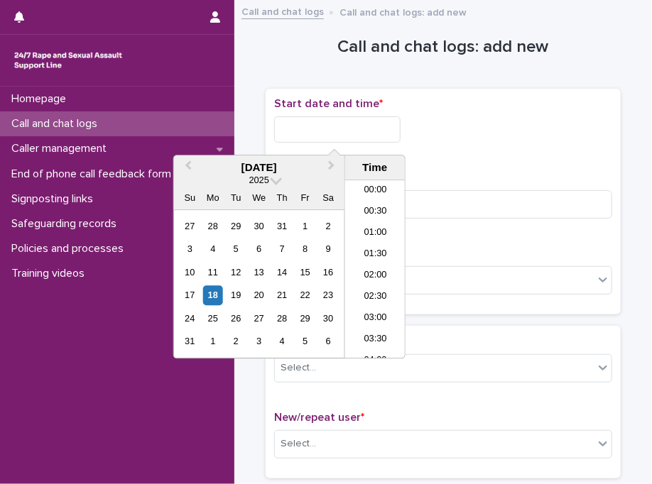
scroll to position [646, 0]
click at [383, 259] on li "17:00" at bounding box center [375, 269] width 60 height 21
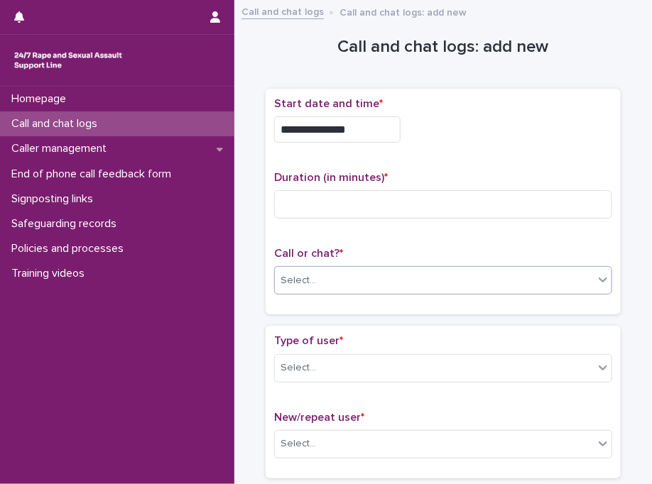
click at [383, 276] on div "Select..." at bounding box center [434, 280] width 319 height 23
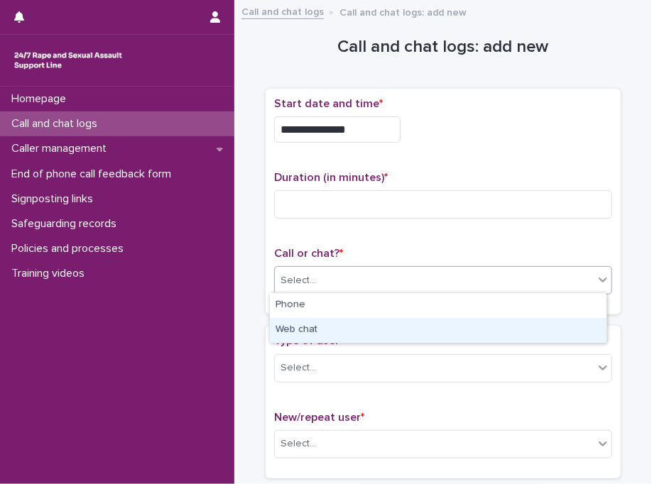
click at [332, 333] on div "Web chat" at bounding box center [438, 330] width 336 height 25
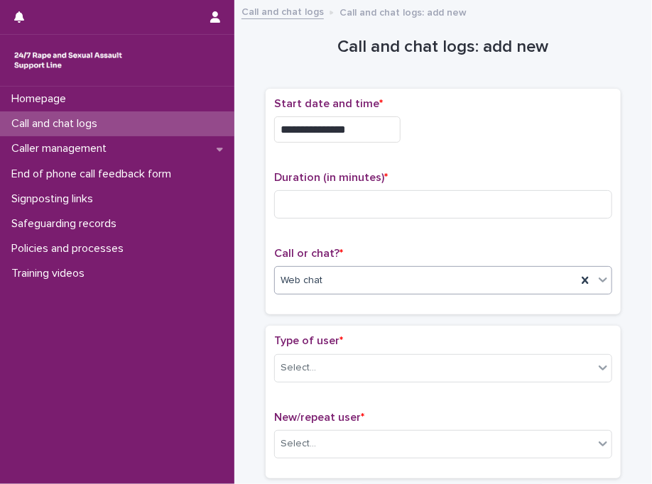
click at [369, 128] on input "**********" at bounding box center [337, 129] width 126 height 26
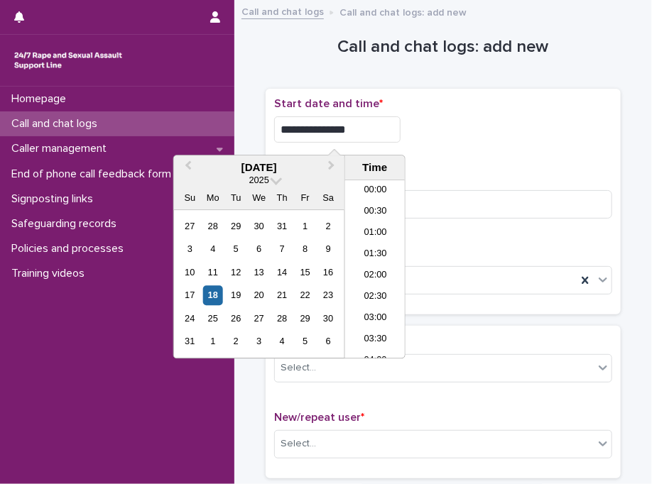
click at [369, 128] on input "**********" at bounding box center [337, 129] width 126 height 26
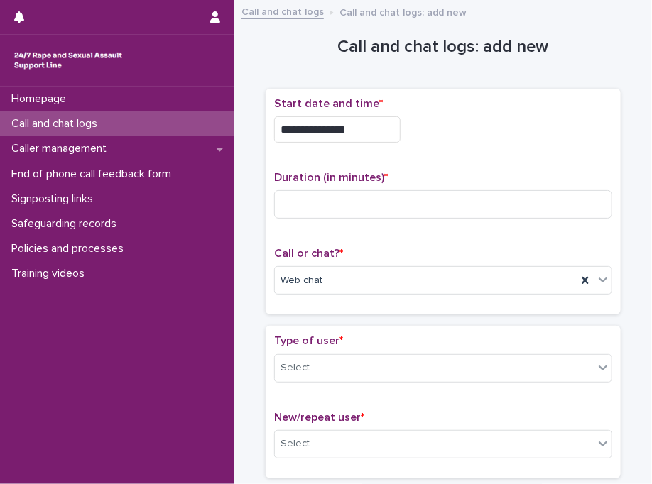
click at [475, 130] on div "**********" at bounding box center [443, 129] width 338 height 26
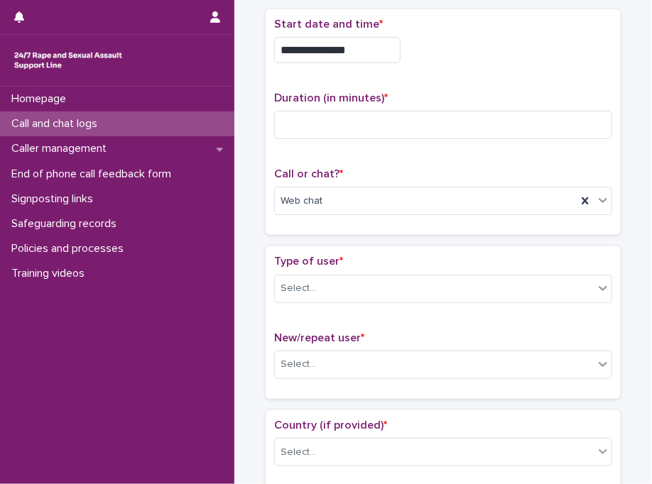
scroll to position [94, 0]
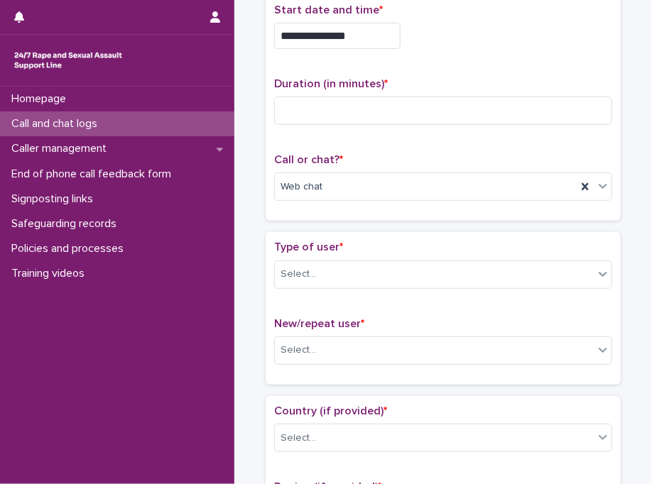
click at [417, 26] on div "**********" at bounding box center [443, 36] width 338 height 26
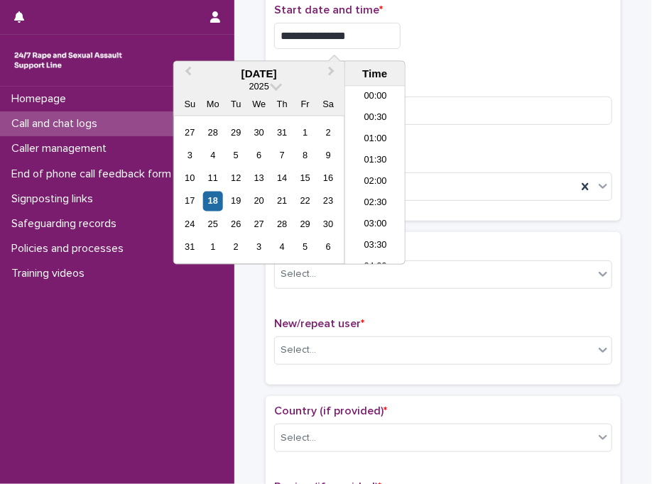
click at [395, 35] on input "**********" at bounding box center [337, 36] width 126 height 26
type input "**********"
click at [416, 43] on div "**********" at bounding box center [443, 36] width 338 height 26
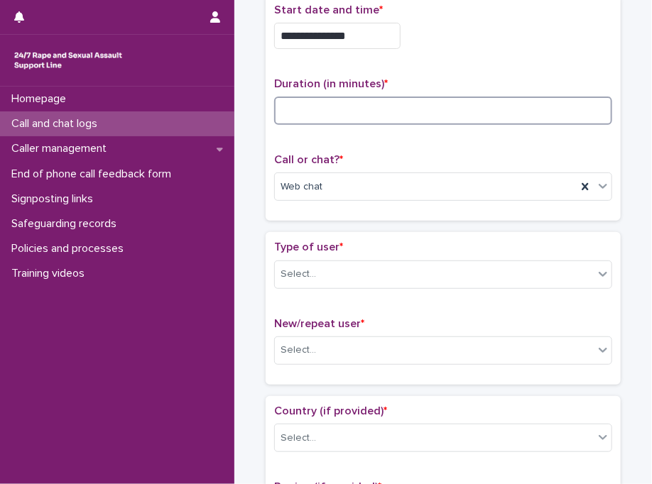
click at [381, 100] on input at bounding box center [443, 111] width 338 height 28
type input "*"
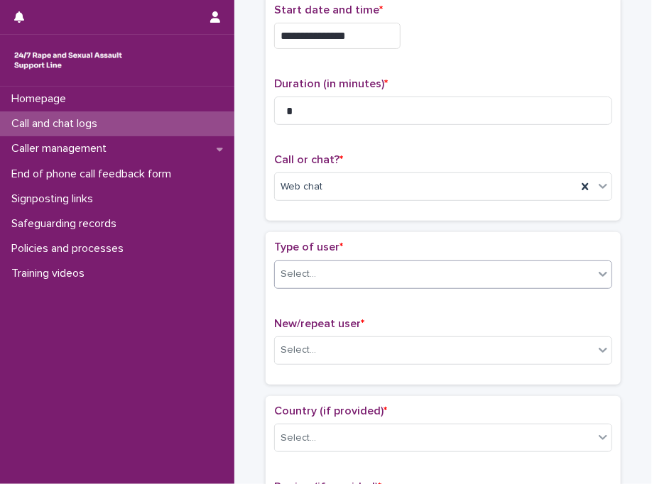
click at [375, 275] on div "Select..." at bounding box center [434, 274] width 319 height 23
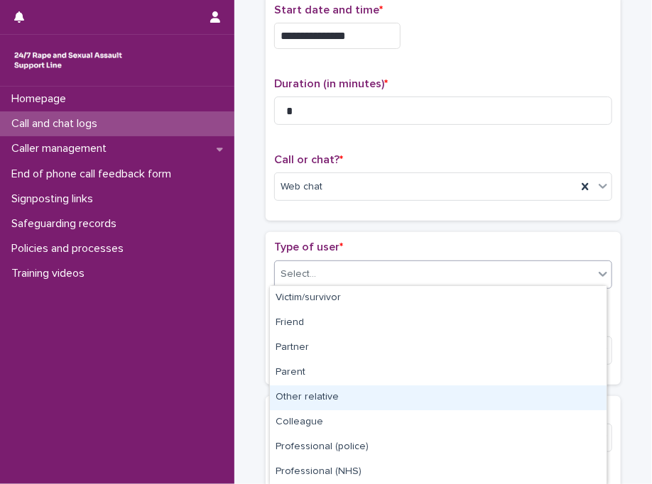
scroll to position [173, 0]
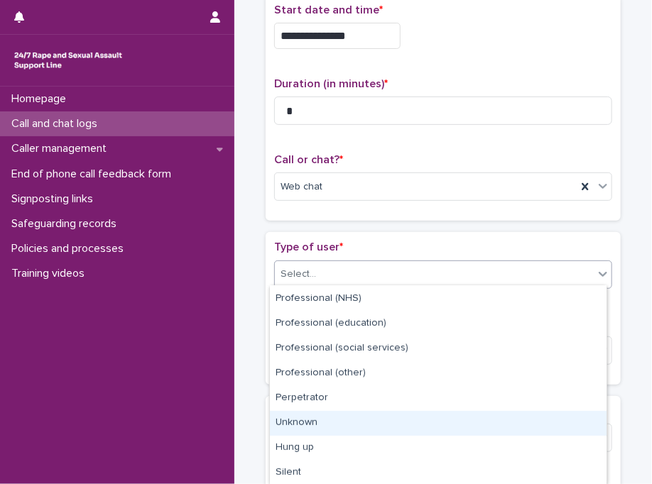
click at [483, 425] on div "Unknown" at bounding box center [438, 423] width 336 height 25
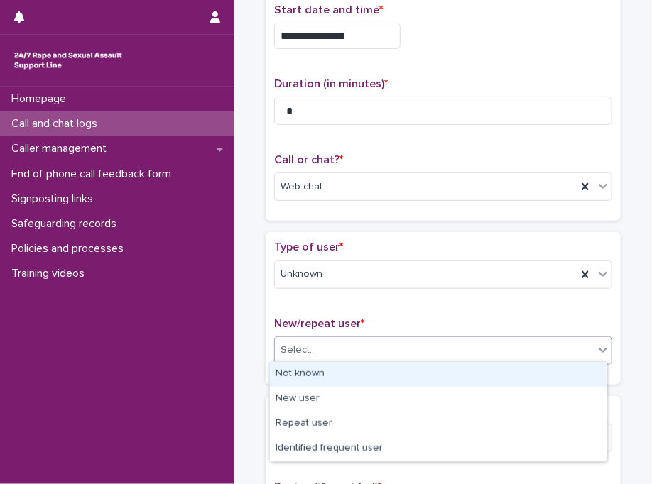
click at [312, 358] on div "Select..." at bounding box center [434, 350] width 319 height 23
click at [317, 378] on div "Not known" at bounding box center [438, 374] width 336 height 25
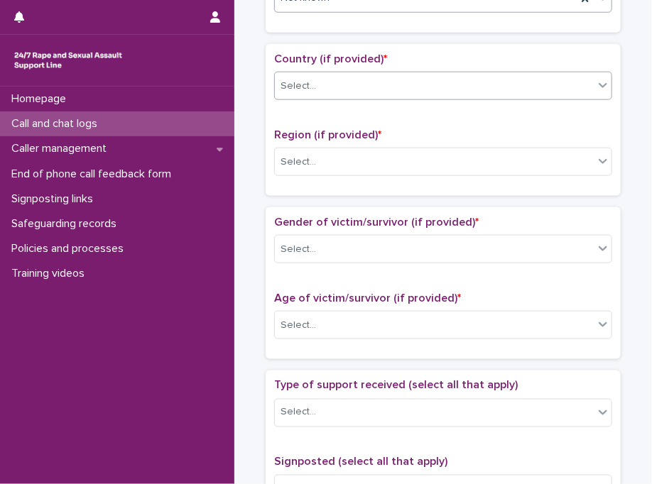
scroll to position [460, 0]
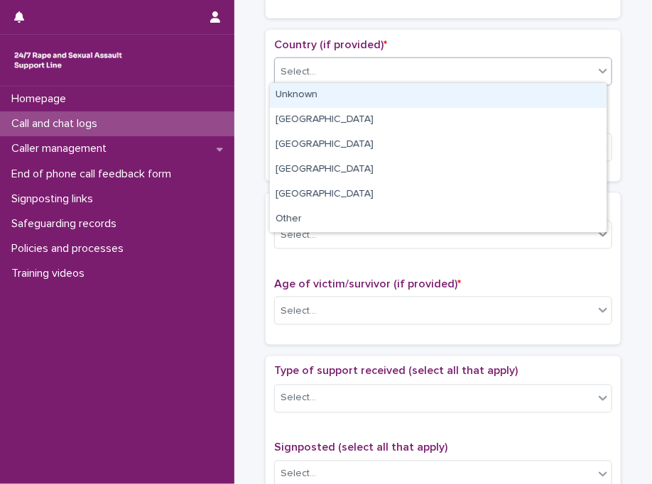
click at [347, 73] on div "Select..." at bounding box center [434, 71] width 319 height 23
click at [335, 92] on div "Unknown" at bounding box center [438, 95] width 336 height 25
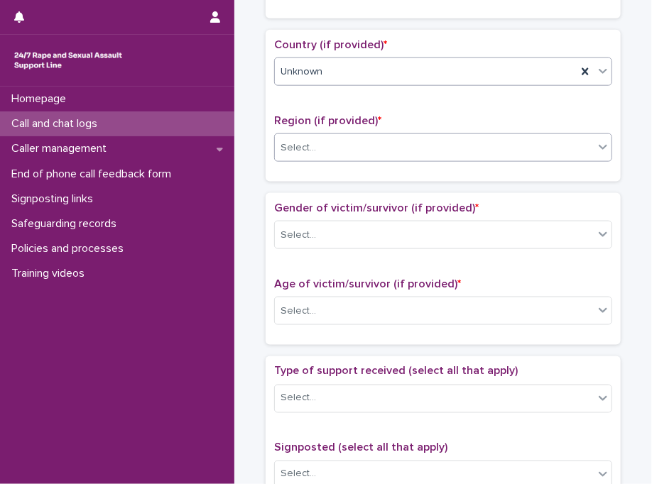
click at [329, 151] on div "Select..." at bounding box center [434, 147] width 319 height 23
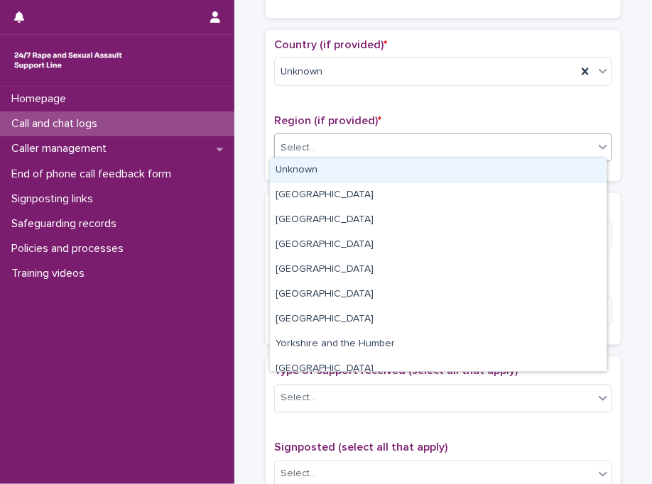
click at [329, 170] on div "Unknown" at bounding box center [438, 170] width 336 height 25
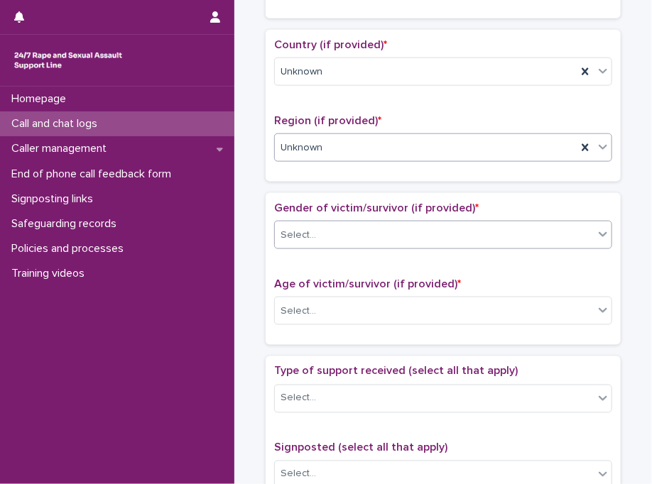
click at [321, 226] on div "Select..." at bounding box center [434, 235] width 319 height 23
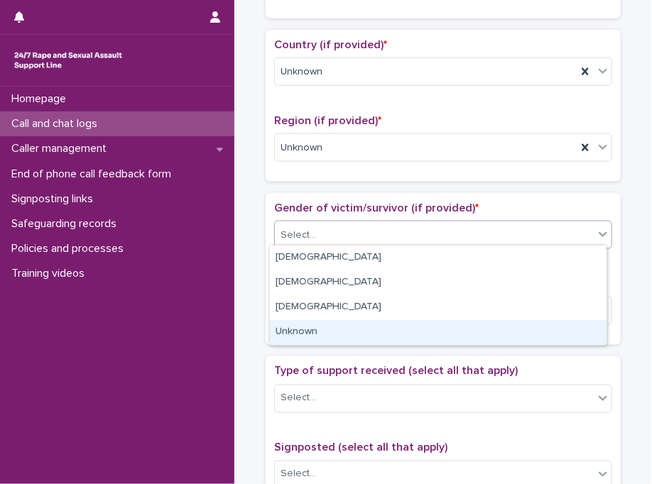
click at [312, 343] on div "Unknown" at bounding box center [438, 332] width 336 height 25
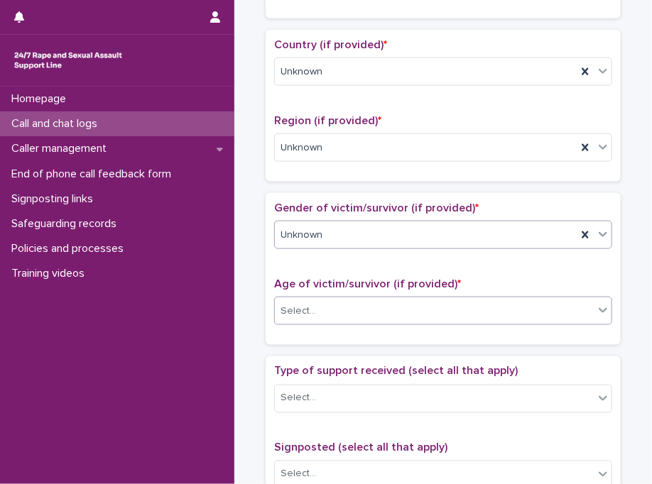
click at [344, 310] on div "Select..." at bounding box center [434, 311] width 319 height 23
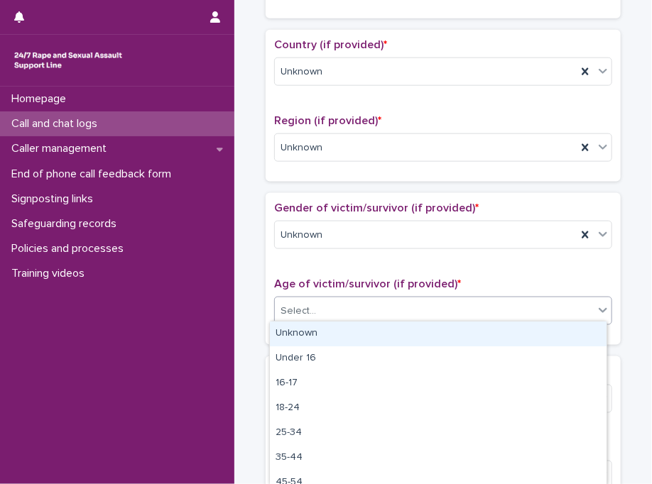
click at [346, 338] on div "Unknown" at bounding box center [438, 334] width 336 height 25
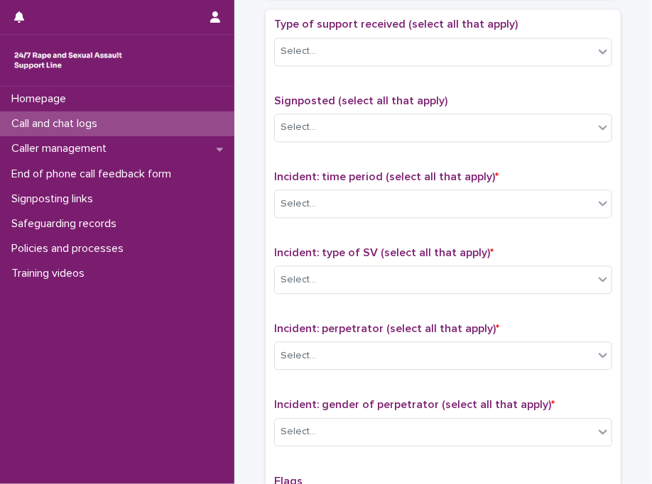
scroll to position [818, 0]
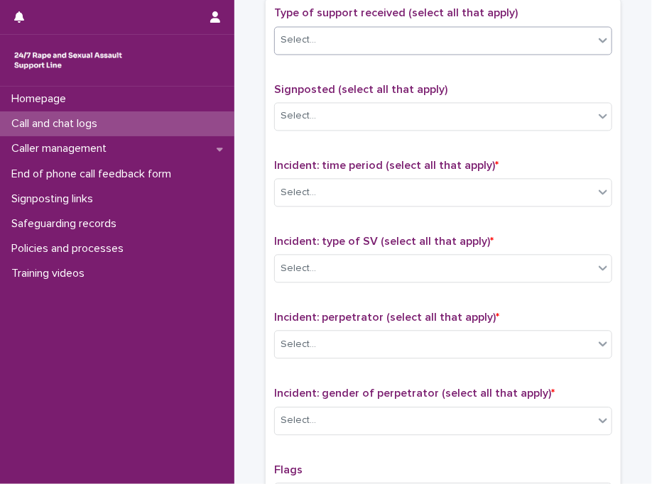
click at [364, 45] on div "Select..." at bounding box center [434, 39] width 319 height 23
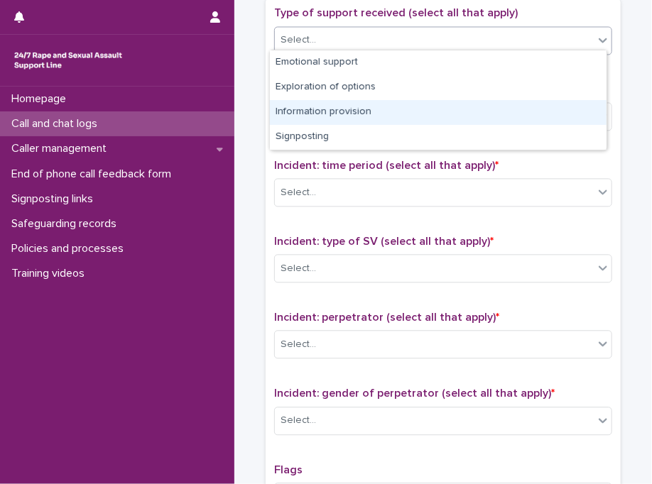
click at [368, 109] on div "Information provision" at bounding box center [438, 112] width 336 height 25
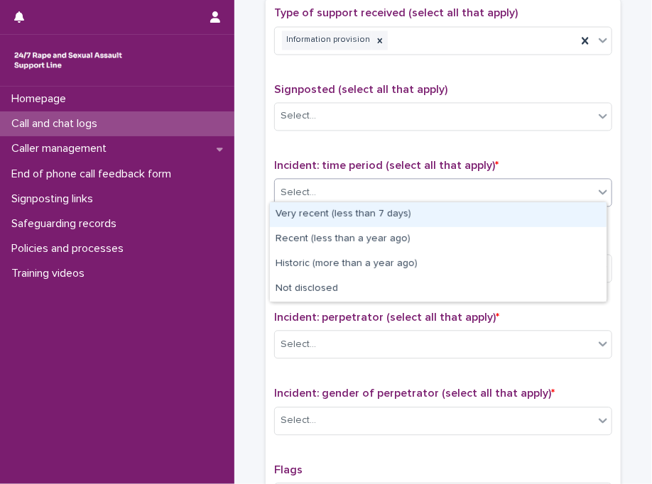
click at [365, 181] on div "Select..." at bounding box center [434, 192] width 319 height 23
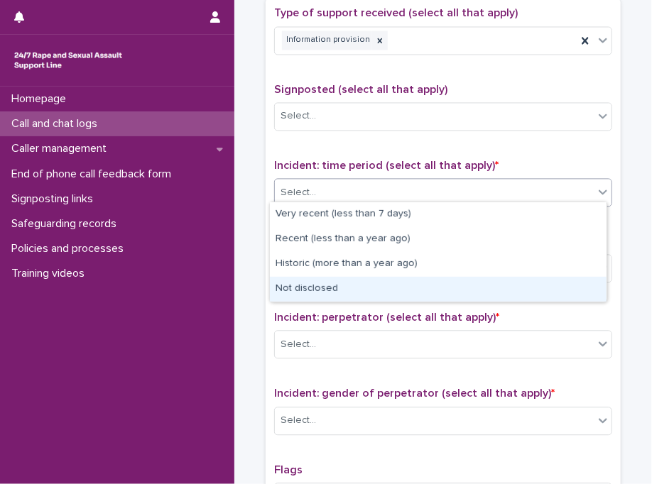
click at [346, 285] on div "Not disclosed" at bounding box center [438, 289] width 336 height 25
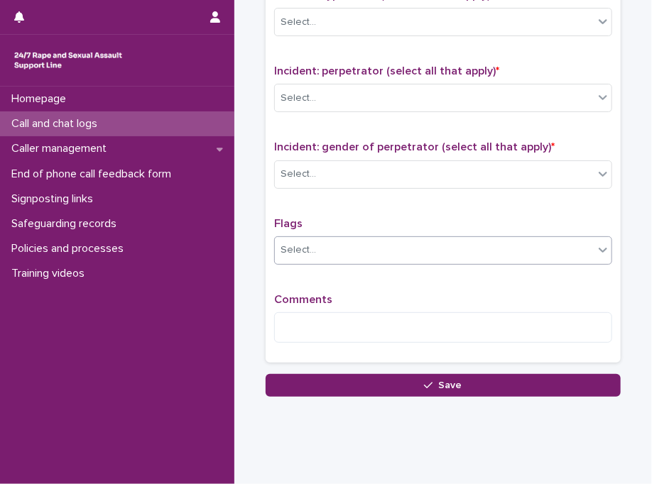
scroll to position [1070, 0]
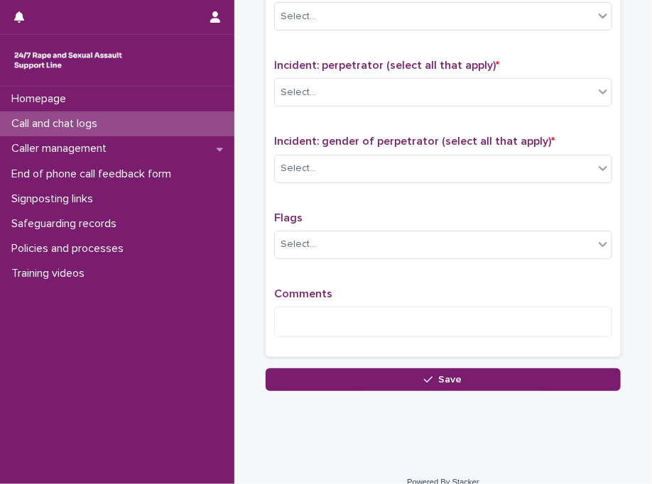
click at [415, 26] on div "Incident: type of SV (select all that apply) * Select..." at bounding box center [443, 12] width 338 height 59
click at [425, 26] on div "Incident: type of SV (select all that apply) * Select..." at bounding box center [443, 12] width 338 height 59
click at [469, 25] on body "**********" at bounding box center [326, 242] width 652 height 484
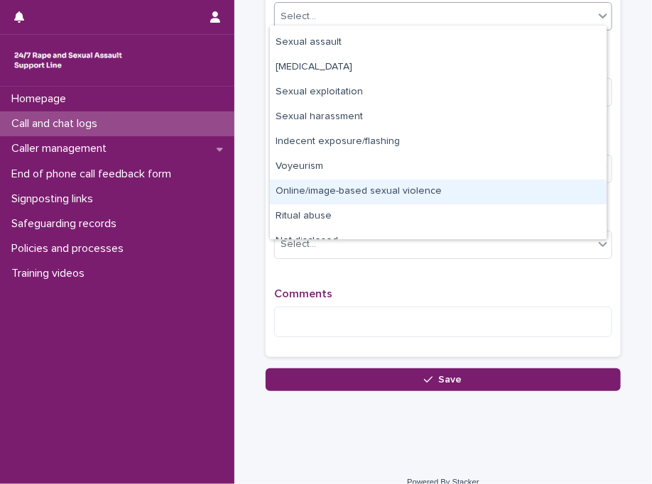
scroll to position [35, 0]
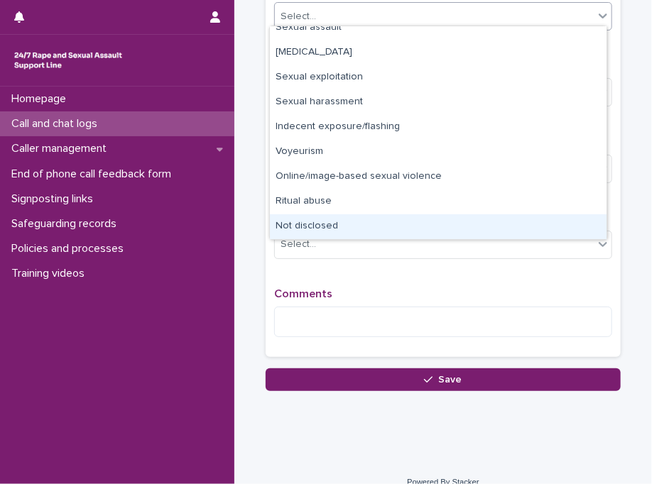
click at [569, 227] on div "Not disclosed" at bounding box center [438, 226] width 336 height 25
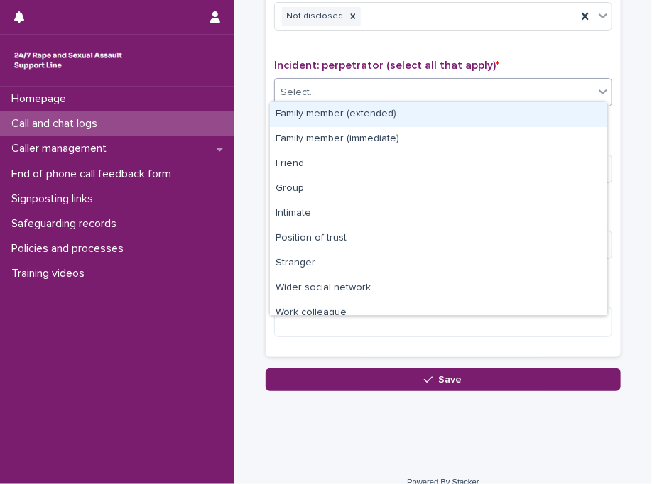
click at [400, 93] on div "Select..." at bounding box center [434, 92] width 319 height 23
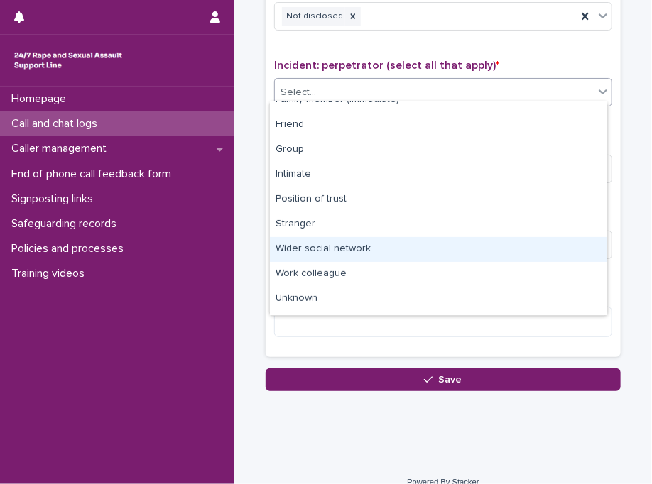
scroll to position [60, 0]
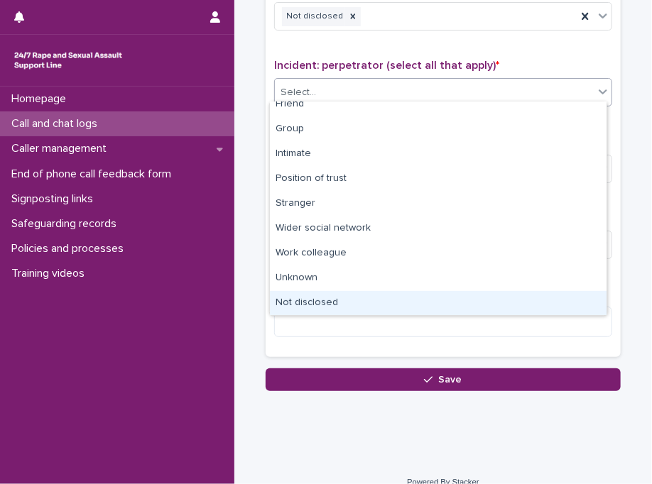
click at [585, 292] on div "Not disclosed" at bounding box center [438, 303] width 336 height 25
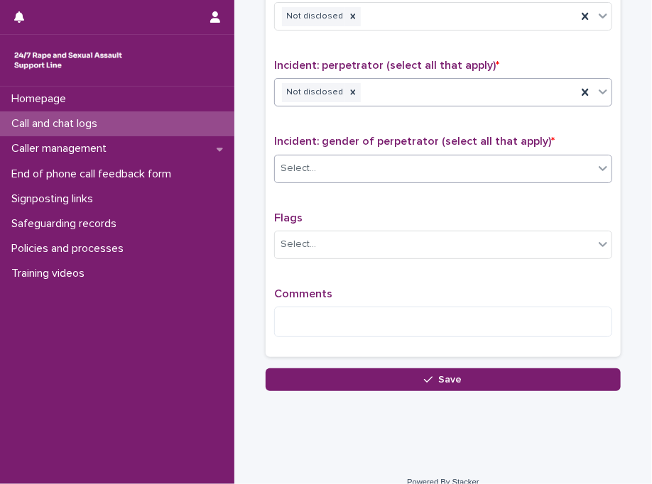
click at [361, 168] on div "Select..." at bounding box center [434, 168] width 319 height 23
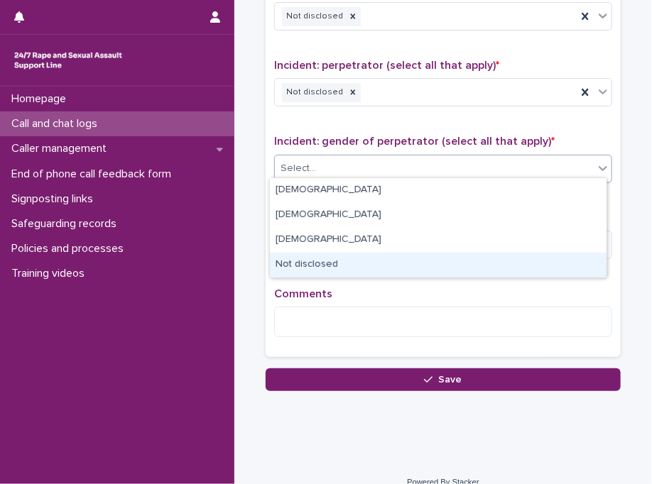
click at [324, 253] on div "Not disclosed" at bounding box center [438, 265] width 336 height 25
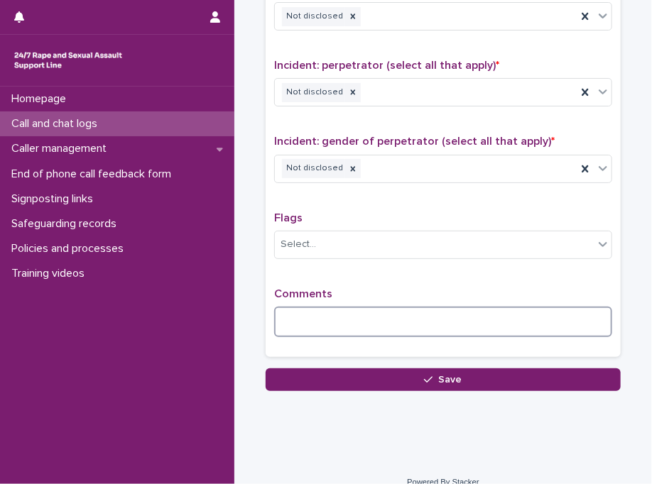
click at [315, 312] on textarea at bounding box center [443, 322] width 338 height 31
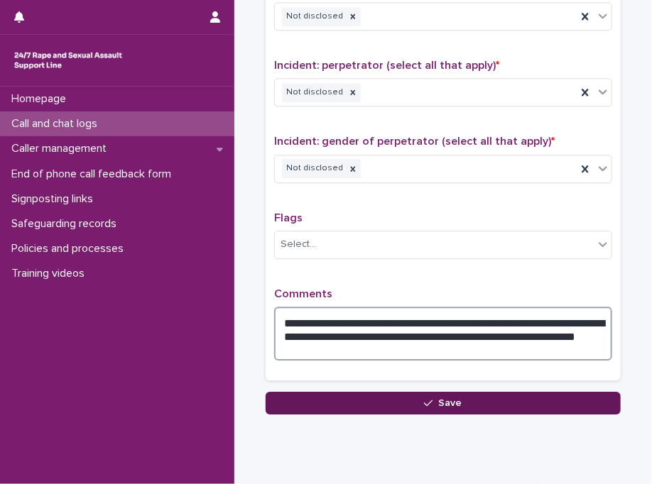
type textarea "**********"
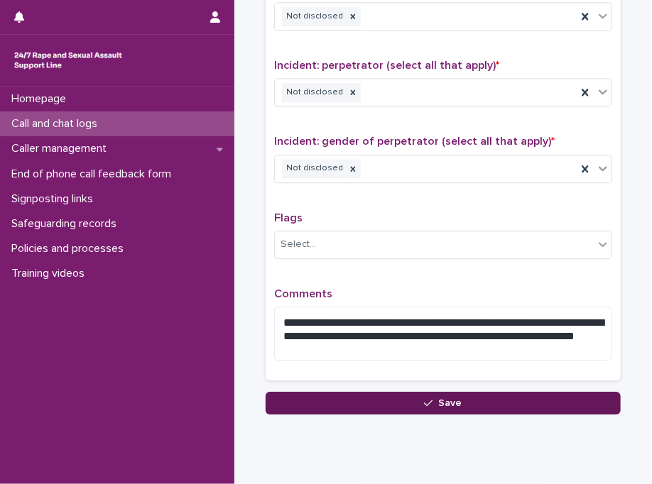
click at [308, 402] on button "Save" at bounding box center [442, 403] width 355 height 23
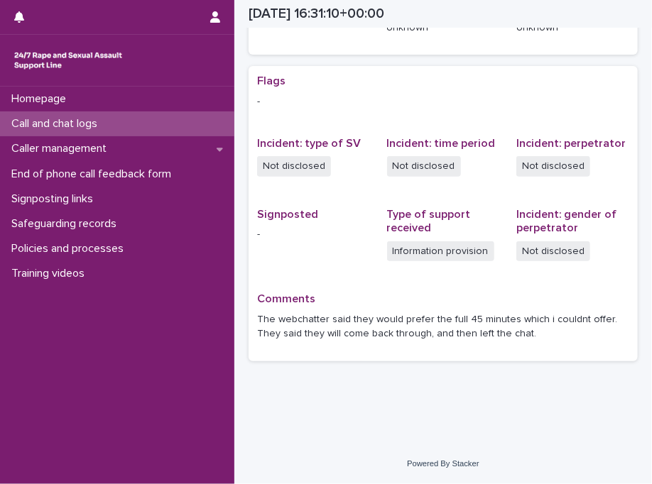
scroll to position [270, 0]
click at [151, 130] on div "Call and chat logs" at bounding box center [117, 123] width 234 height 25
